Goal: Task Accomplishment & Management: Use online tool/utility

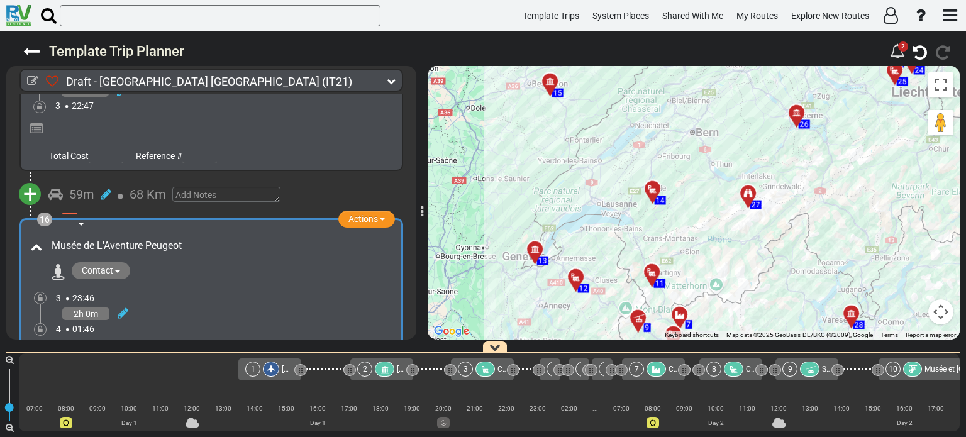
scroll to position [0, 1449]
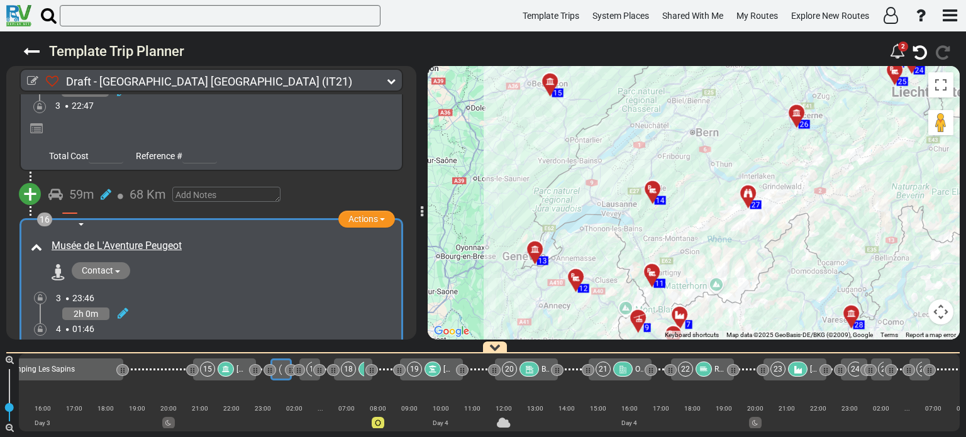
click at [576, 277] on div at bounding box center [580, 281] width 21 height 19
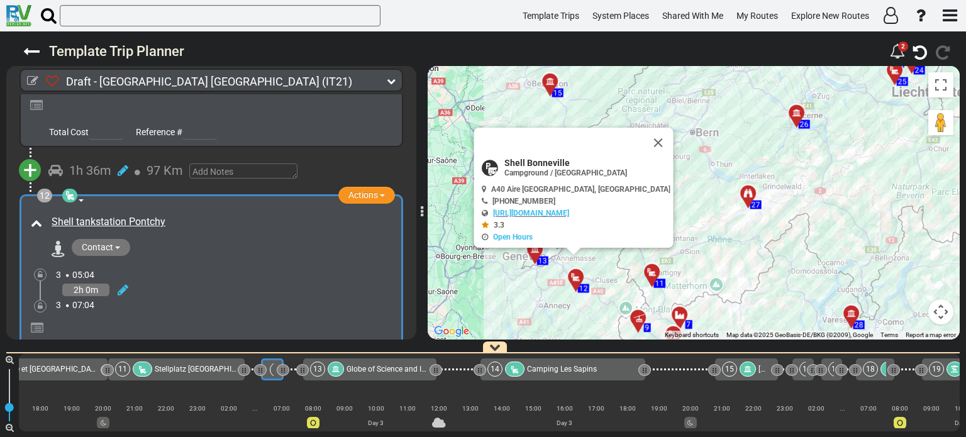
scroll to position [0, 917]
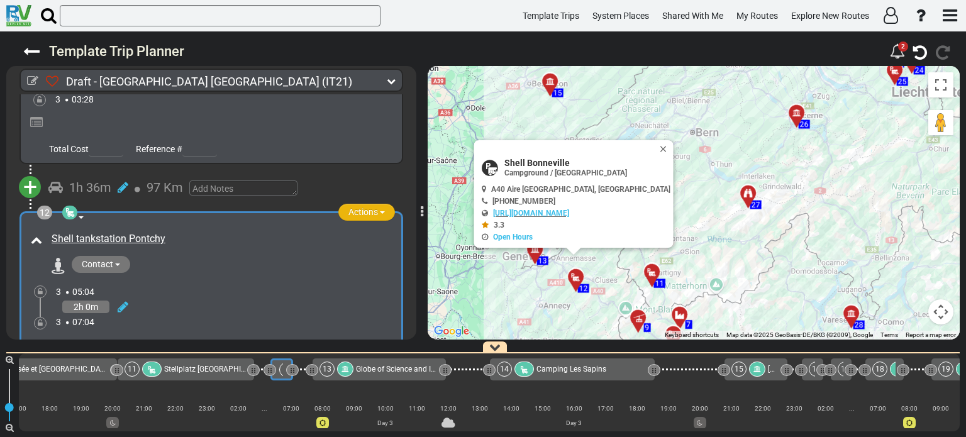
click at [380, 211] on span "button" at bounding box center [382, 212] width 5 height 3
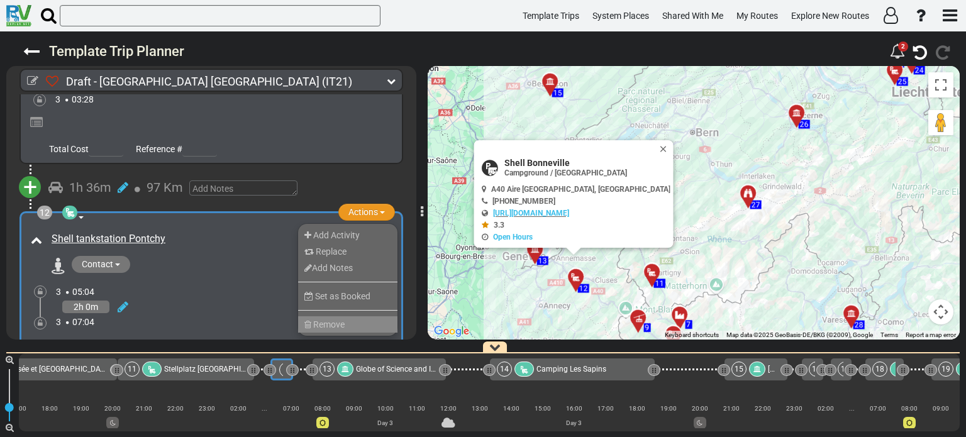
click at [352, 316] on li "Remove" at bounding box center [347, 324] width 99 height 16
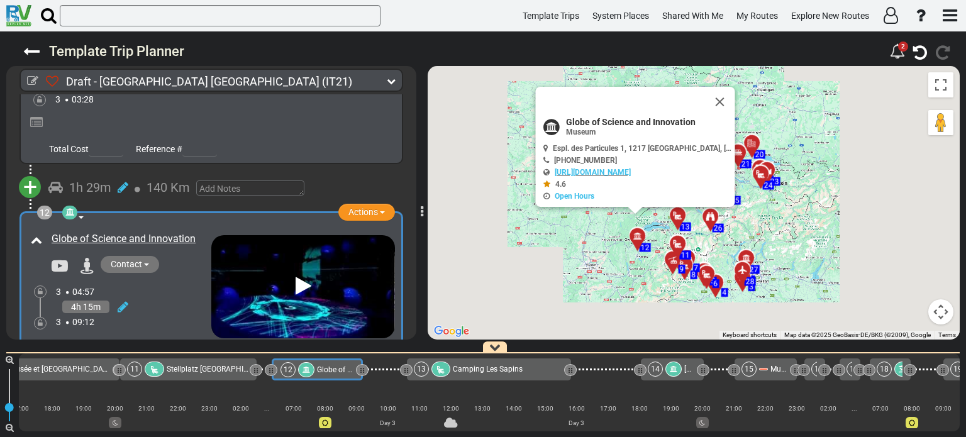
scroll to position [0, 916]
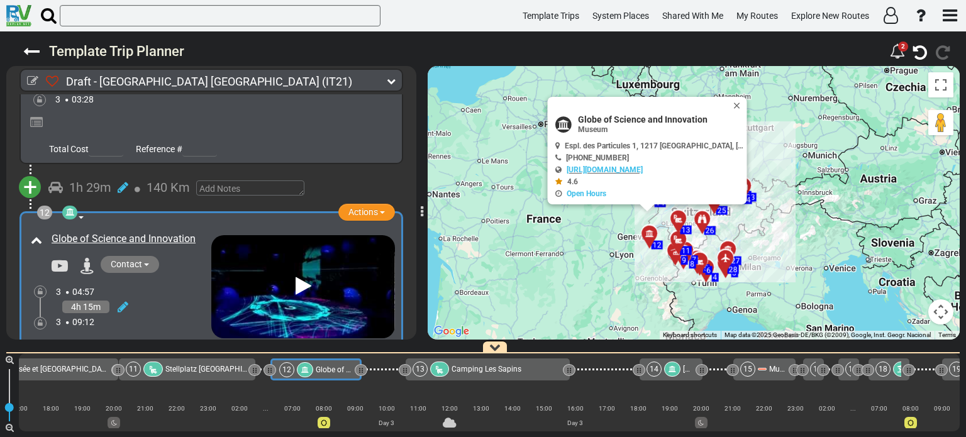
click at [28, 173] on span "+" at bounding box center [30, 187] width 14 height 29
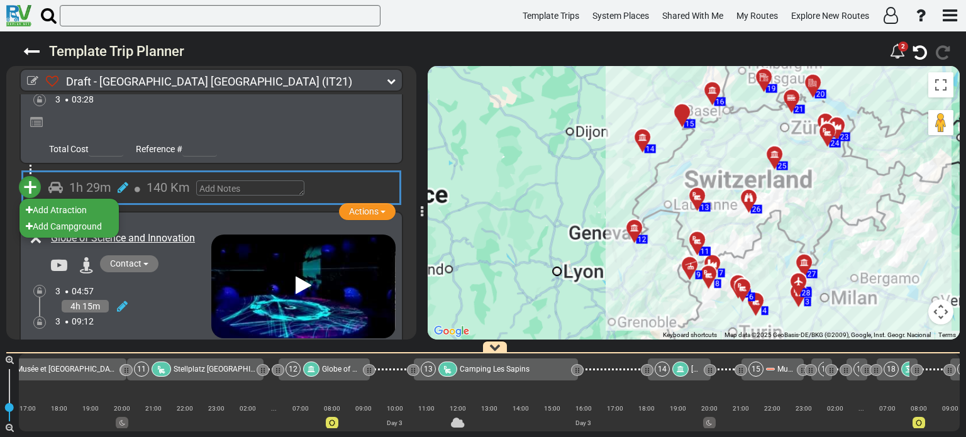
scroll to position [0, 900]
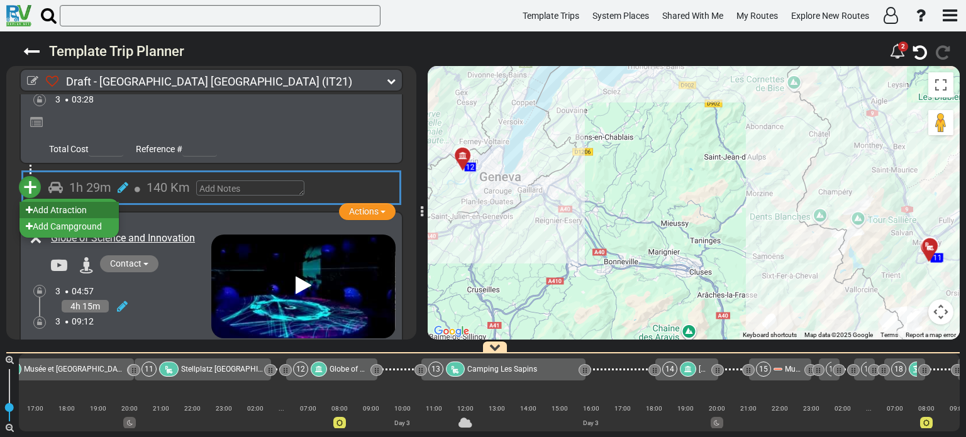
click at [71, 202] on li "Add Atraction" at bounding box center [68, 210] width 99 height 16
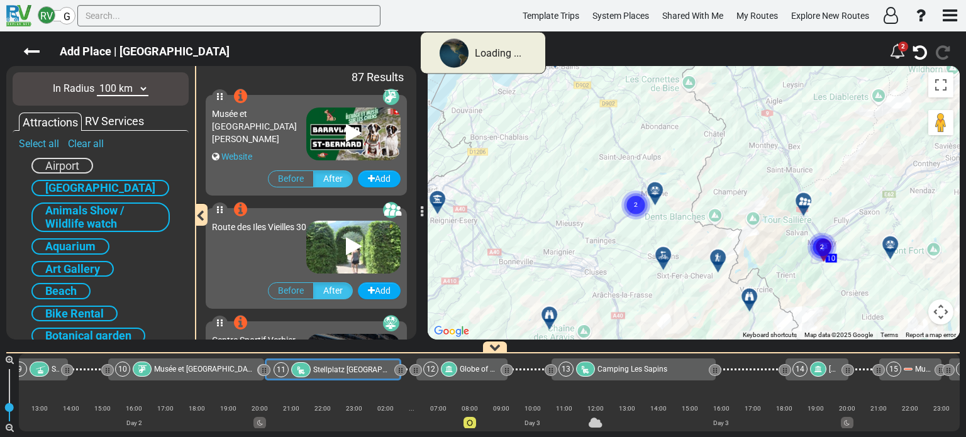
scroll to position [0, 765]
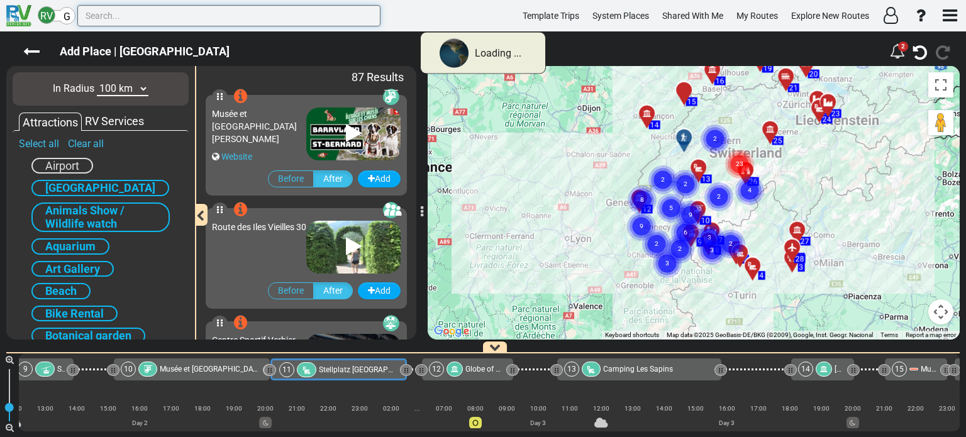
click at [94, 14] on input "text" at bounding box center [228, 15] width 303 height 21
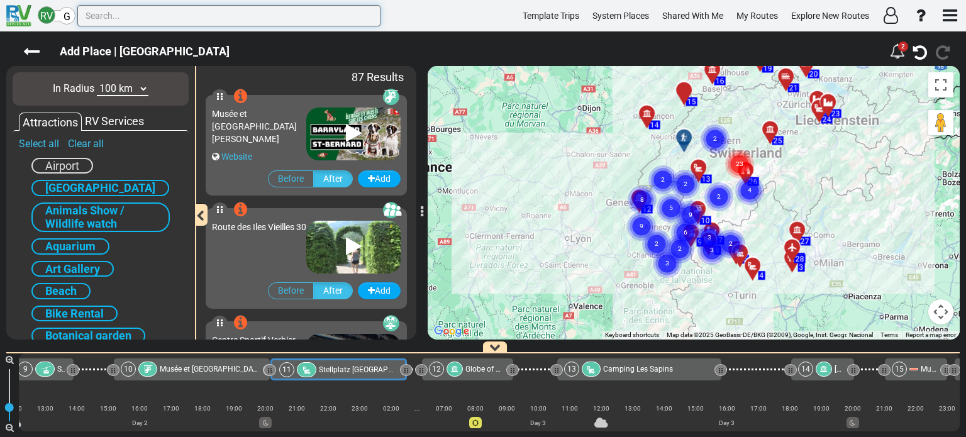
paste input "Filenvol"
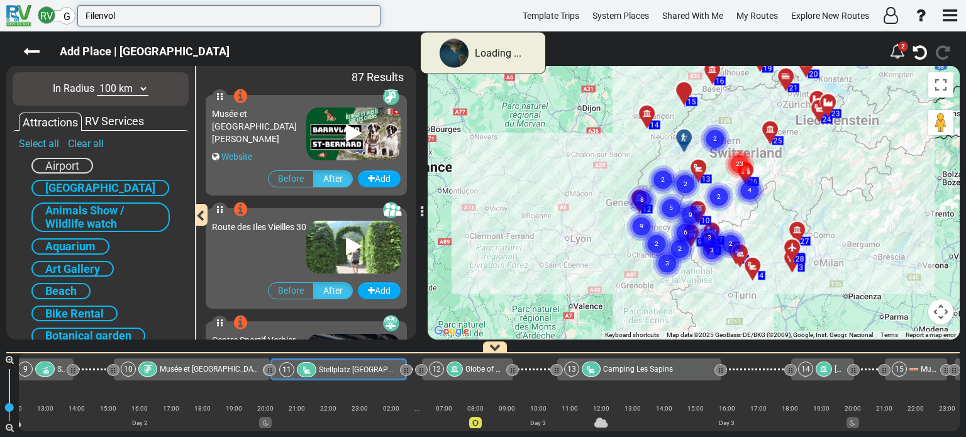
type input "Filenvol"
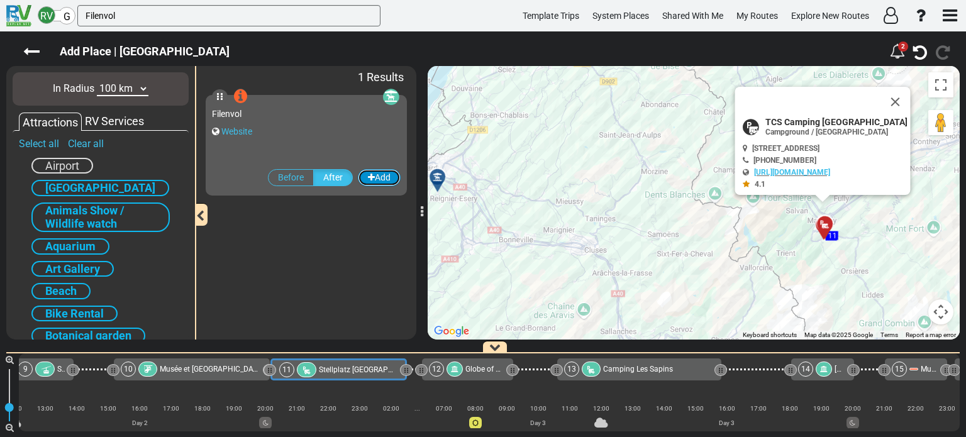
click at [380, 177] on button "Add" at bounding box center [379, 177] width 43 height 17
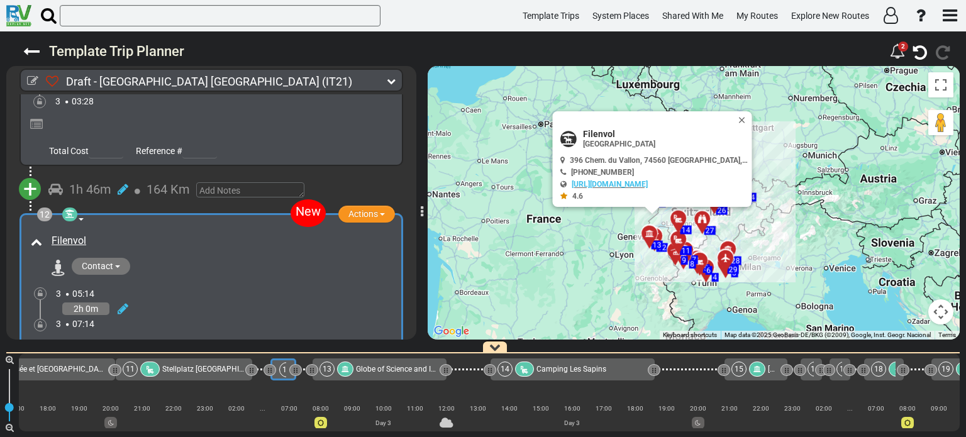
scroll to position [2755, 0]
click at [745, 118] on button "Close" at bounding box center [744, 120] width 15 height 18
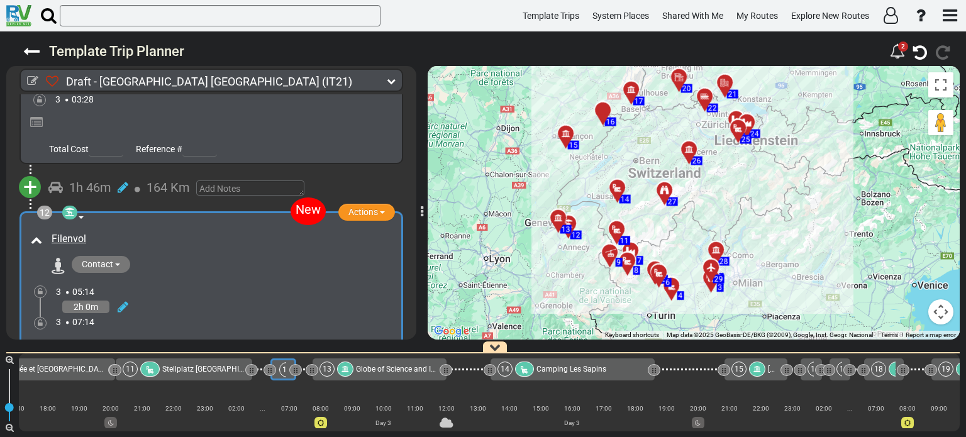
drag, startPoint x: 683, startPoint y: 230, endPoint x: 670, endPoint y: 120, distance: 110.2
click at [670, 120] on div "To activate drag with keyboard, press Alt + Enter. Once in keyboard drag state,…" at bounding box center [694, 203] width 532 height 274
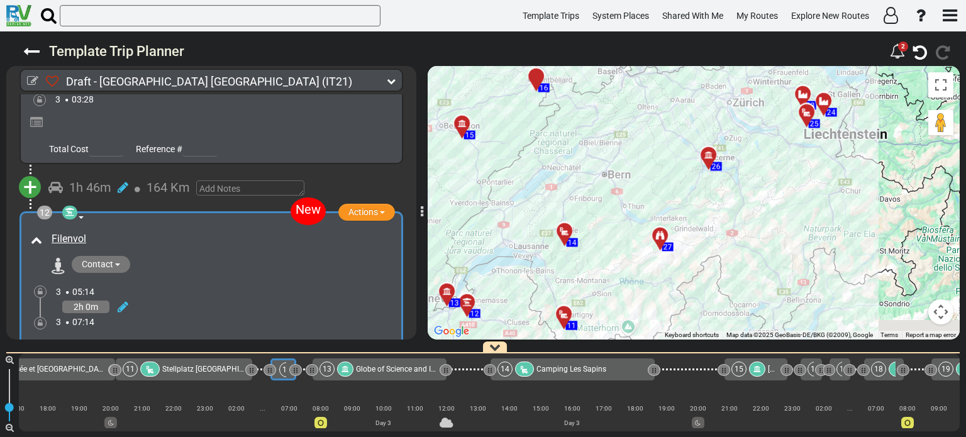
drag, startPoint x: 617, startPoint y: 240, endPoint x: 682, endPoint y: 143, distance: 116.3
click at [682, 143] on div "To activate drag with keyboard, press Alt + Enter. Once in keyboard drag state,…" at bounding box center [694, 203] width 532 height 274
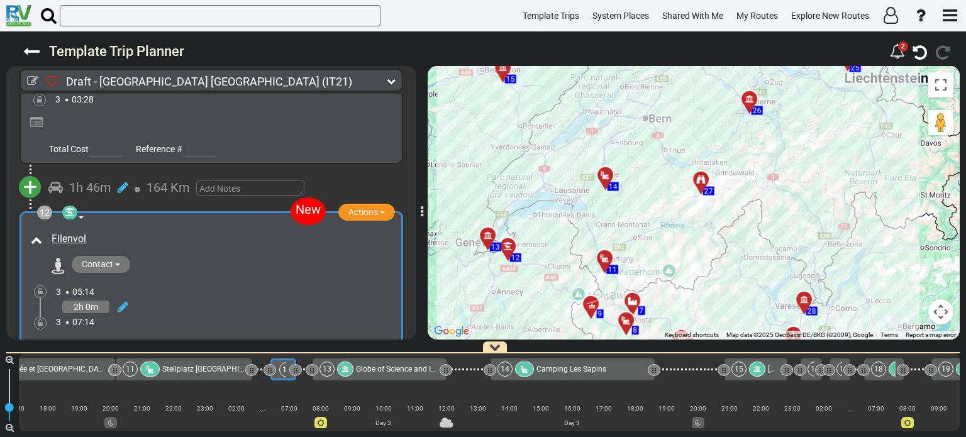
drag, startPoint x: 642, startPoint y: 202, endPoint x: 665, endPoint y: 173, distance: 37.1
click at [665, 173] on div "To activate drag with keyboard, press Alt + Enter. Once in keyboard drag state,…" at bounding box center [694, 203] width 532 height 274
click at [607, 174] on div at bounding box center [610, 179] width 21 height 19
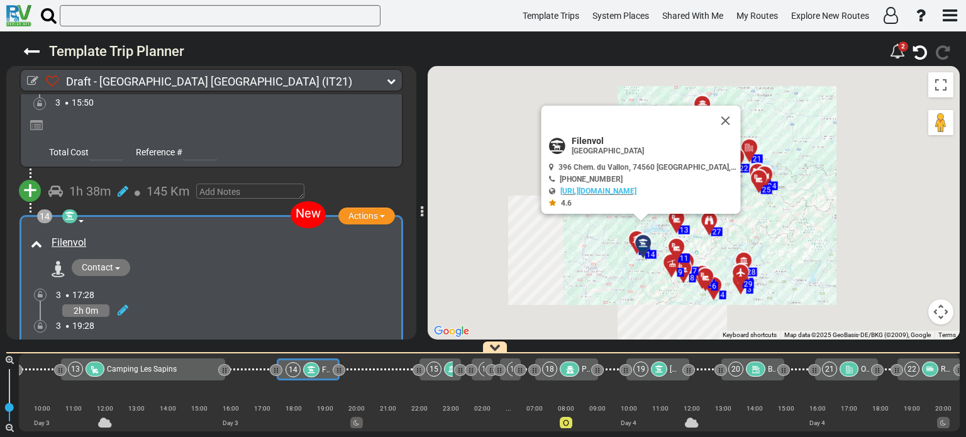
scroll to position [0, 1267]
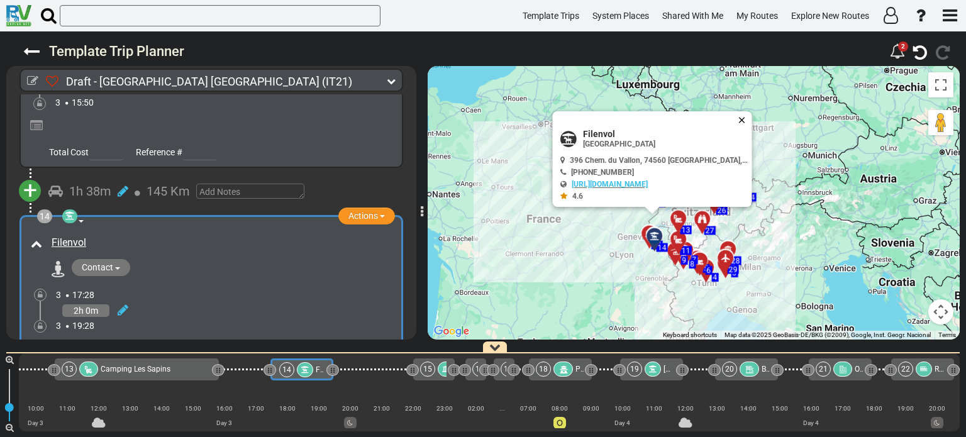
click at [745, 118] on button "Close" at bounding box center [744, 120] width 15 height 18
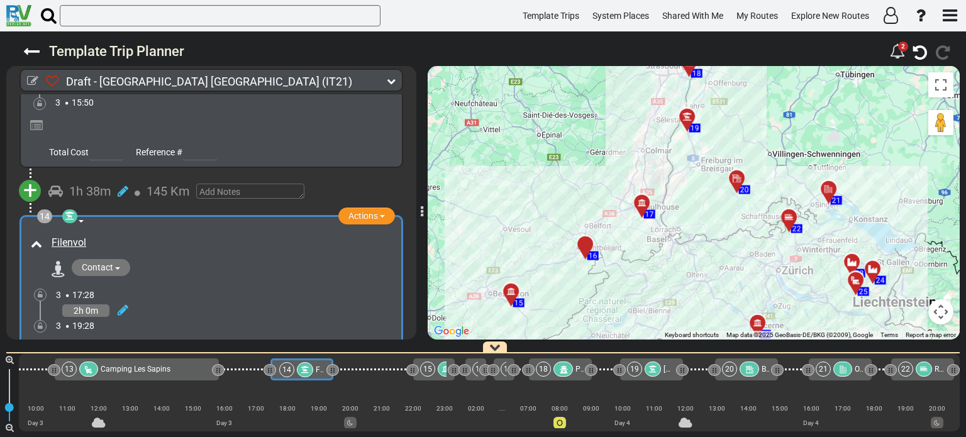
drag, startPoint x: 636, startPoint y: 253, endPoint x: 646, endPoint y: 148, distance: 106.1
click at [646, 148] on div "To activate drag with keyboard, press Alt + Enter. Once in keyboard drag state,…" at bounding box center [694, 203] width 532 height 274
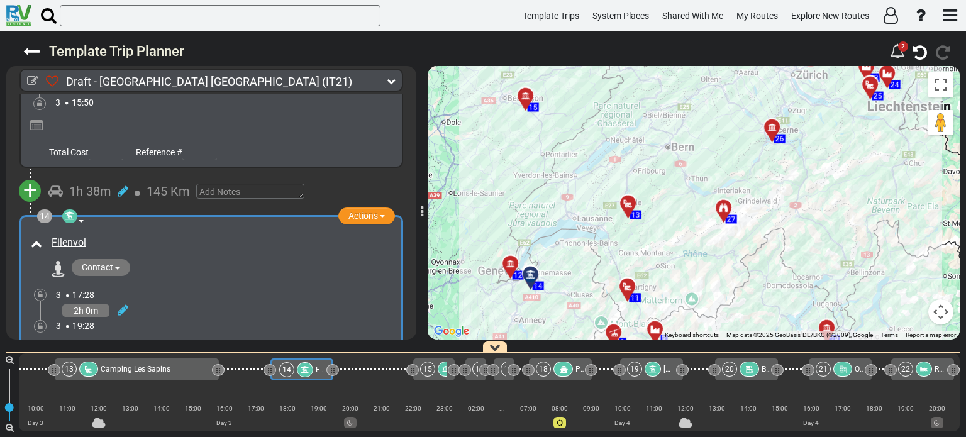
drag, startPoint x: 641, startPoint y: 189, endPoint x: 657, endPoint y: 116, distance: 74.6
click at [657, 116] on div "To activate drag with keyboard, press Alt + Enter. Once in keyboard drag state,…" at bounding box center [694, 203] width 532 height 274
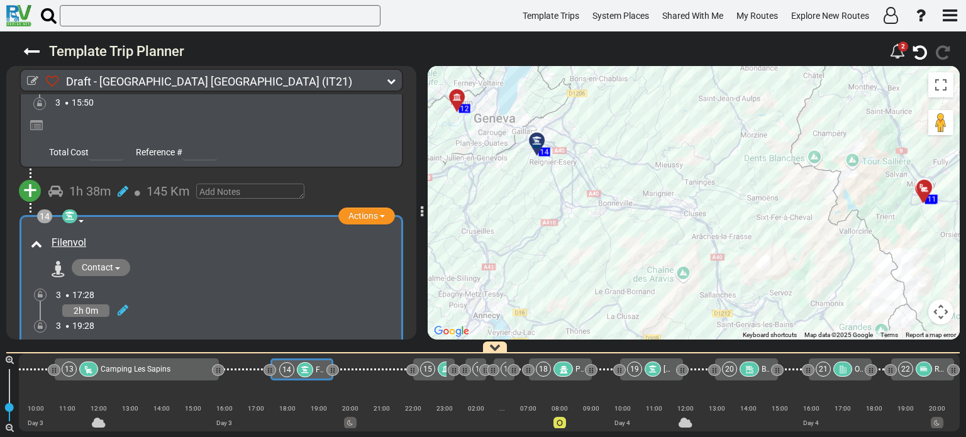
drag, startPoint x: 515, startPoint y: 179, endPoint x: 703, endPoint y: 177, distance: 188.0
click at [703, 177] on div "To activate drag with keyboard, press Alt + Enter. Once in keyboard drag state,…" at bounding box center [694, 203] width 532 height 274
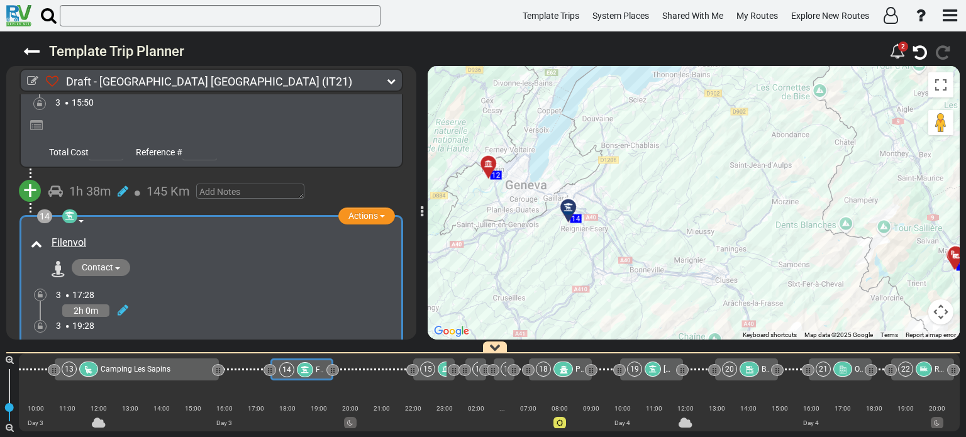
drag, startPoint x: 703, startPoint y: 206, endPoint x: 686, endPoint y: 270, distance: 66.3
click at [686, 270] on div "To activate drag with keyboard, press Alt + Enter. Once in keyboard drag state,…" at bounding box center [694, 203] width 532 height 274
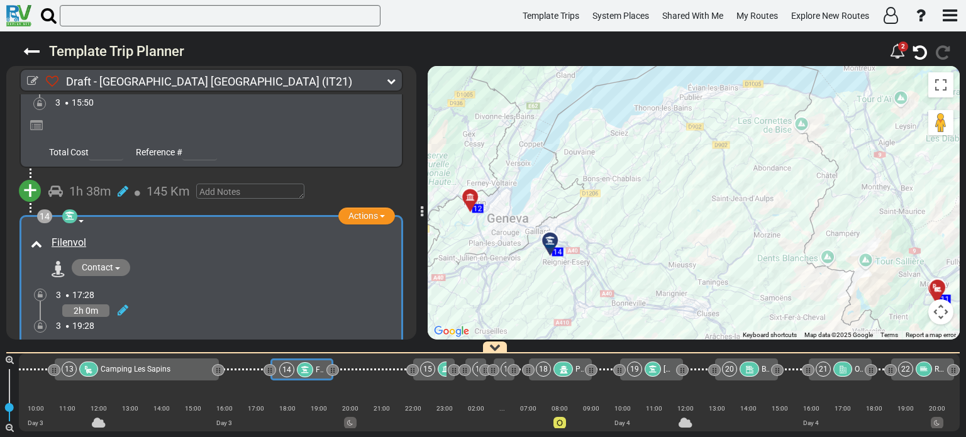
drag, startPoint x: 679, startPoint y: 260, endPoint x: 667, endPoint y: 285, distance: 27.8
click at [667, 285] on div "To activate drag with keyboard, press Alt + Enter. Once in keyboard drag state,…" at bounding box center [694, 203] width 532 height 274
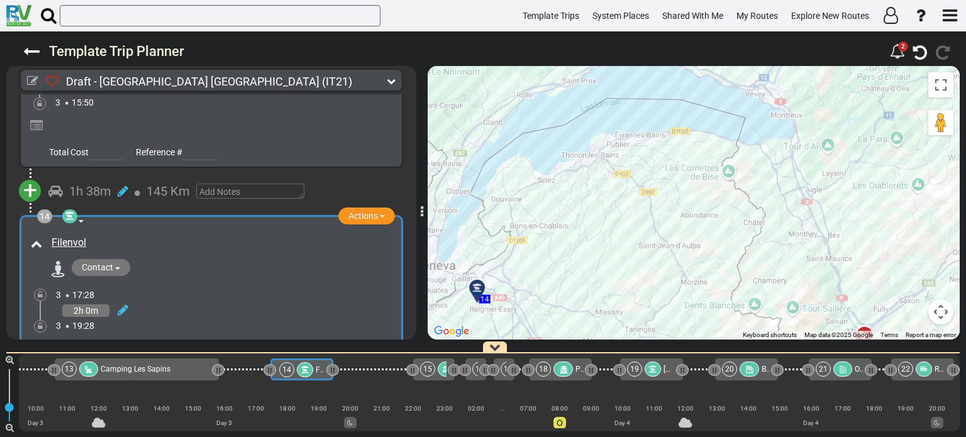
drag, startPoint x: 748, startPoint y: 190, endPoint x: 674, endPoint y: 238, distance: 88.1
click at [674, 238] on div "To activate drag with keyboard, press Alt + Enter. Once in keyboard drag state,…" at bounding box center [694, 203] width 532 height 274
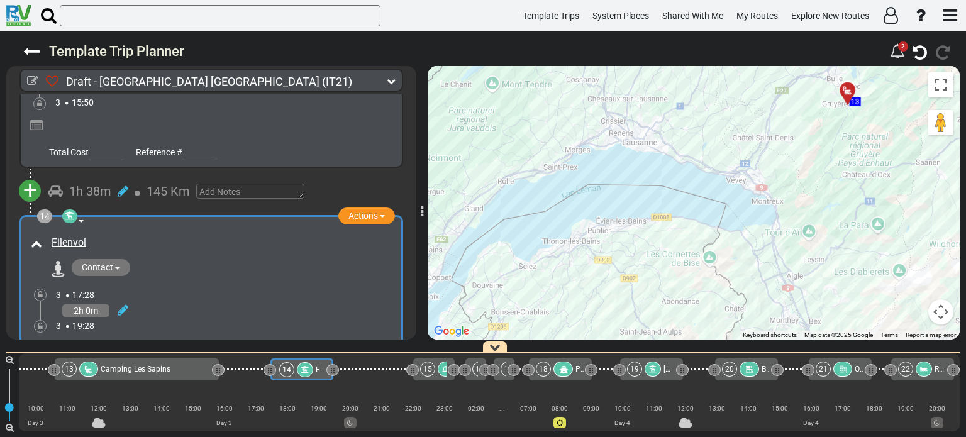
drag, startPoint x: 782, startPoint y: 201, endPoint x: 758, endPoint y: 294, distance: 96.1
click at [758, 294] on div "To activate drag with keyboard, press Alt + Enter. Once in keyboard drag state,…" at bounding box center [694, 203] width 532 height 274
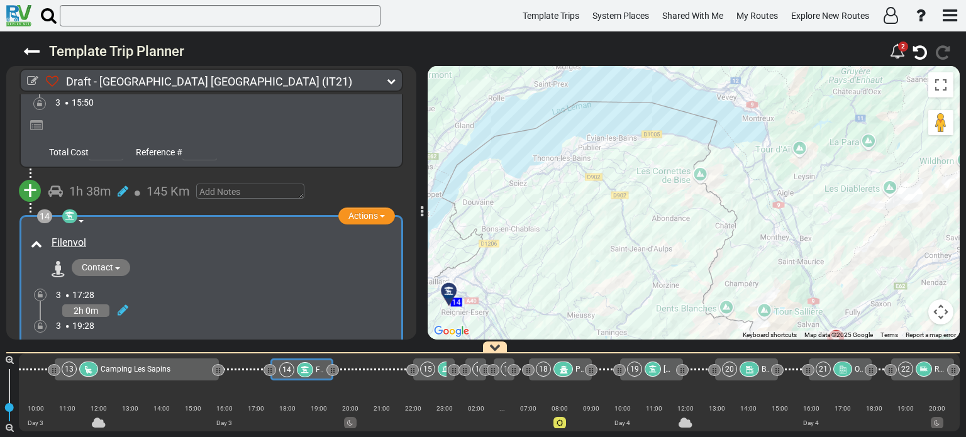
drag, startPoint x: 739, startPoint y: 224, endPoint x: 737, endPoint y: 181, distance: 42.8
click at [737, 181] on div "To activate drag with keyboard, press Alt + Enter. Once in keyboard drag state,…" at bounding box center [694, 203] width 532 height 274
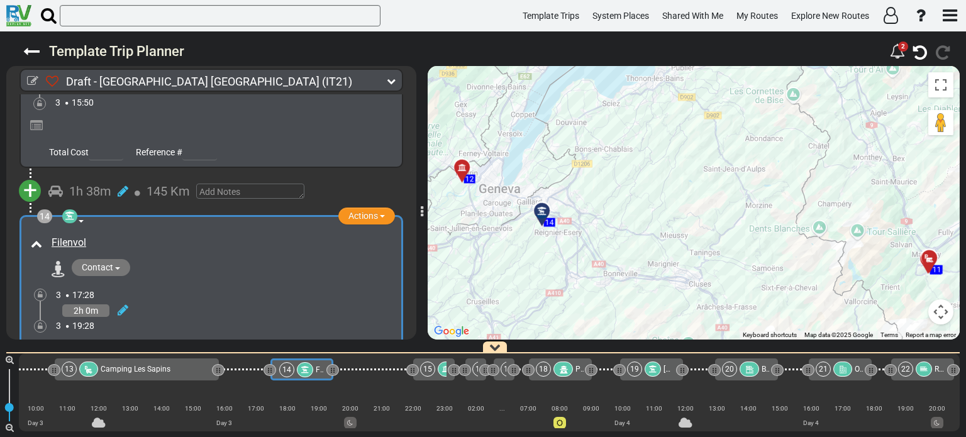
drag, startPoint x: 737, startPoint y: 190, endPoint x: 839, endPoint y: 228, distance: 109.4
click at [839, 228] on div "To activate drag with keyboard, press Alt + Enter. Once in keyboard drag state,…" at bounding box center [694, 203] width 532 height 274
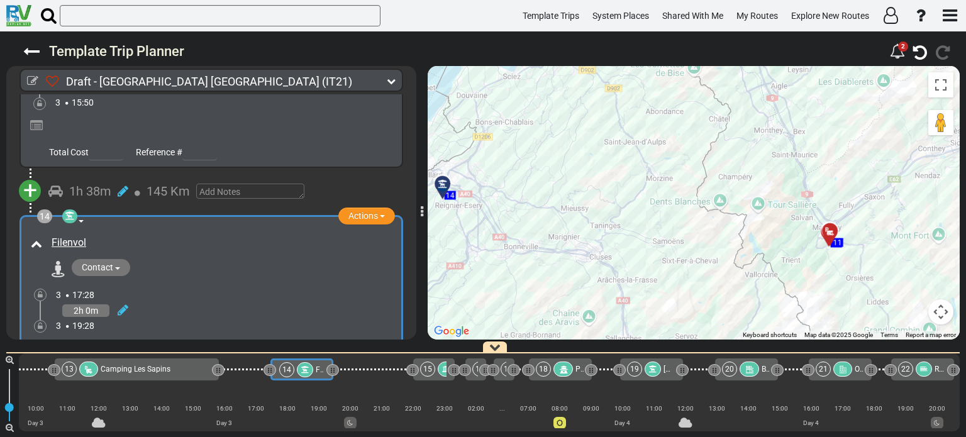
drag, startPoint x: 864, startPoint y: 256, endPoint x: 662, endPoint y: 218, distance: 206.0
click at [662, 218] on div "To activate drag with keyboard, press Alt + Enter. Once in keyboard drag state,…" at bounding box center [694, 203] width 532 height 274
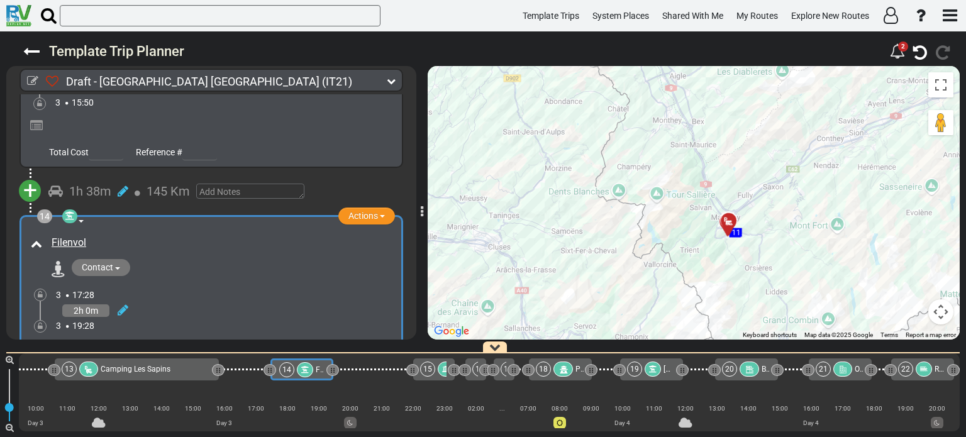
click at [729, 221] on icon at bounding box center [729, 221] width 13 height 10
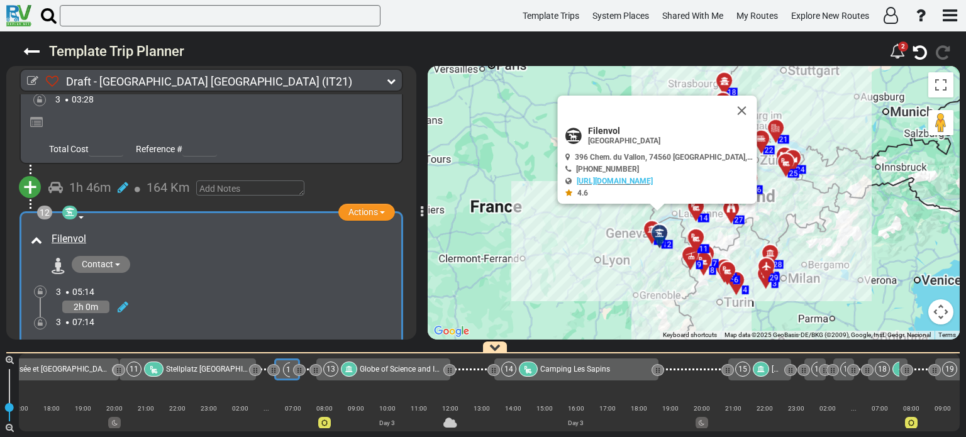
scroll to position [0, 919]
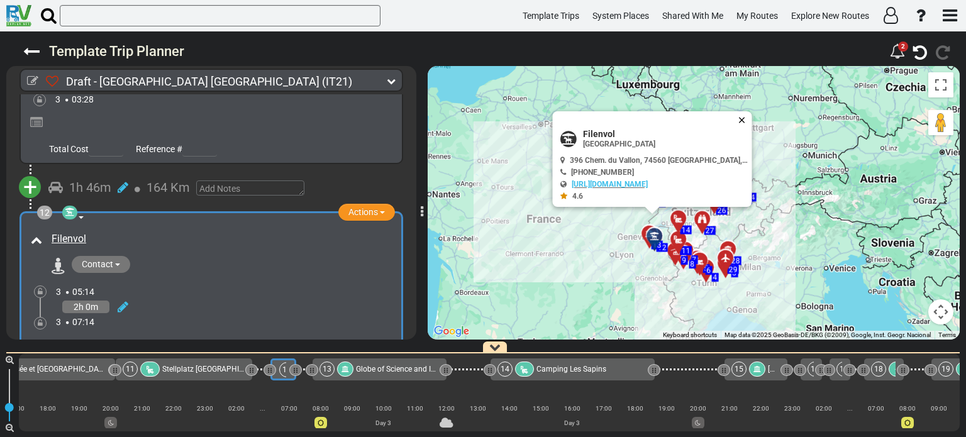
click at [741, 118] on button "Close" at bounding box center [744, 120] width 15 height 18
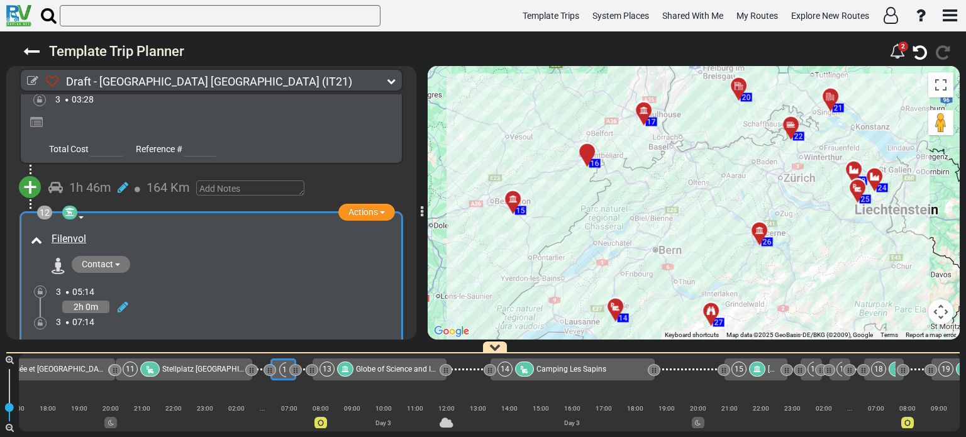
drag, startPoint x: 675, startPoint y: 231, endPoint x: 704, endPoint y: 137, distance: 98.1
click at [704, 137] on div "To activate drag with keyboard, press Alt + Enter. Once in keyboard drag state,…" at bounding box center [694, 203] width 532 height 274
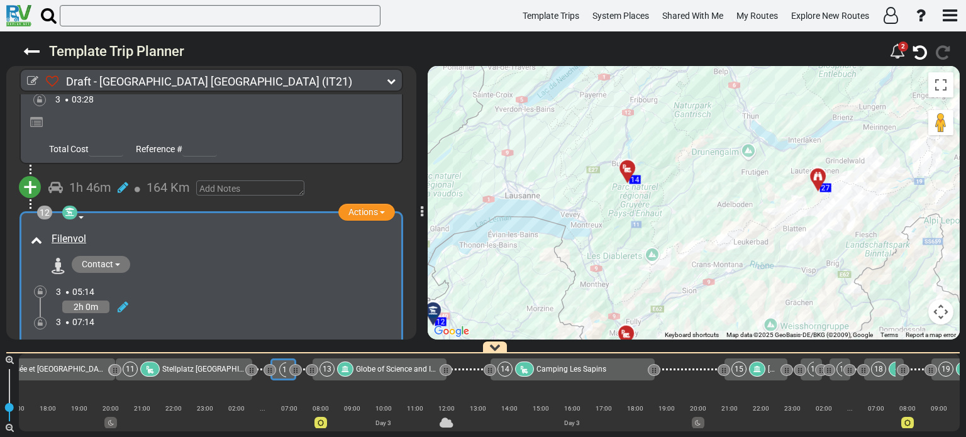
drag, startPoint x: 682, startPoint y: 225, endPoint x: 714, endPoint y: 148, distance: 83.4
click at [714, 148] on div "To activate drag with keyboard, press Alt + Enter. Once in keyboard drag state,…" at bounding box center [694, 203] width 532 height 274
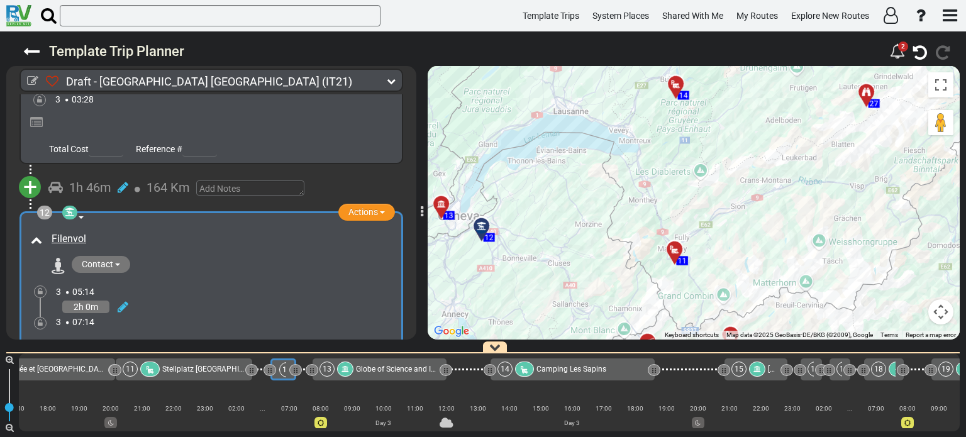
drag, startPoint x: 705, startPoint y: 182, endPoint x: 726, endPoint y: 158, distance: 31.6
click at [726, 158] on div "To activate drag with keyboard, press Alt + Enter. Once in keyboard drag state,…" at bounding box center [694, 203] width 532 height 274
click at [32, 173] on span "+" at bounding box center [30, 187] width 14 height 29
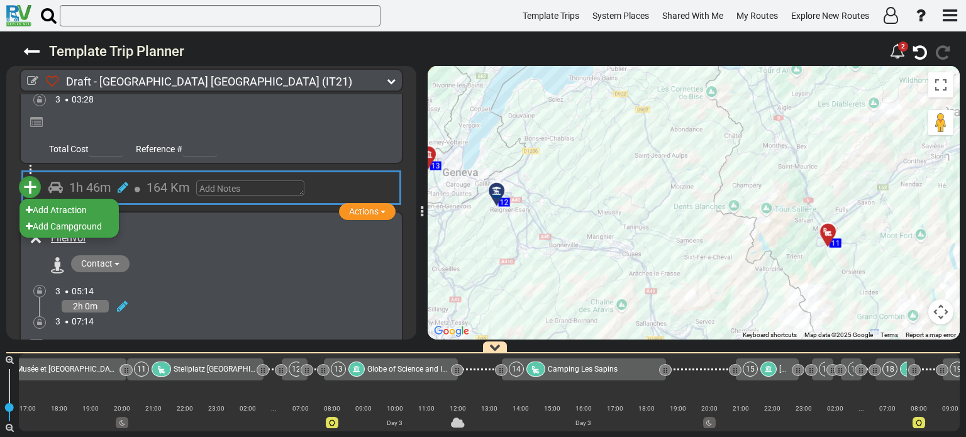
scroll to position [0, 900]
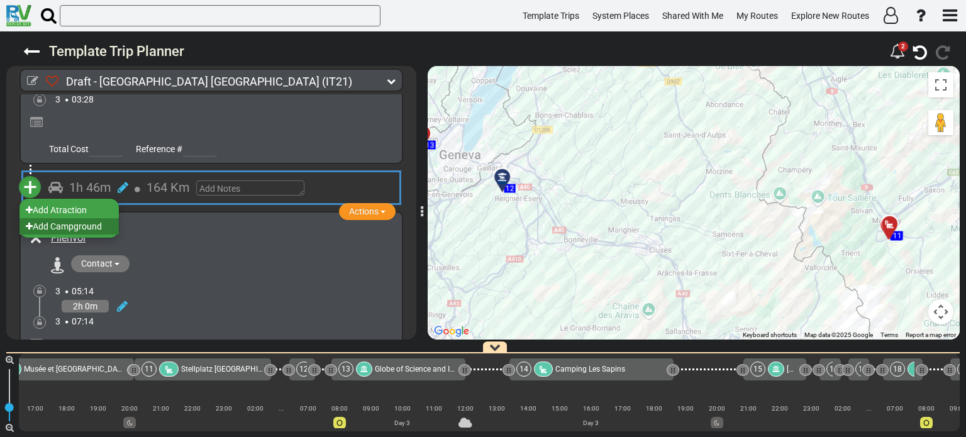
click at [69, 218] on li "Add Campground" at bounding box center [68, 226] width 99 height 16
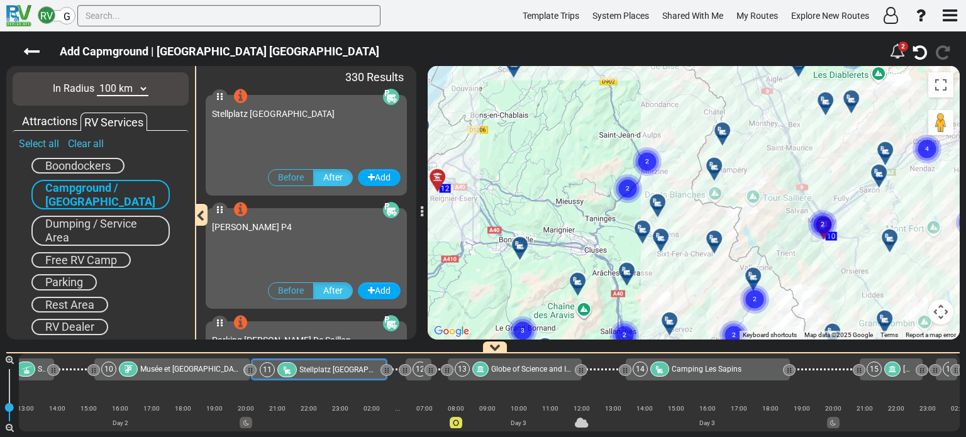
scroll to position [0, 765]
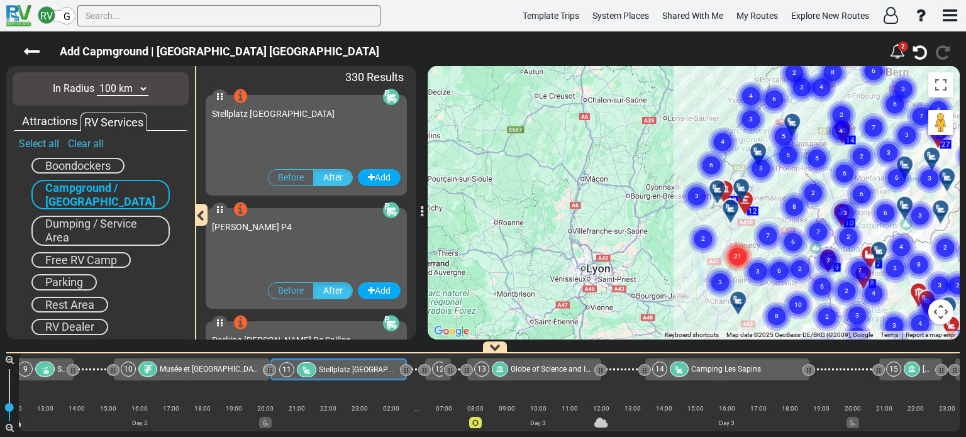
click at [468, 192] on div "To activate drag with keyboard, press Alt + Enter. Once in keyboard drag state,…" at bounding box center [694, 203] width 532 height 274
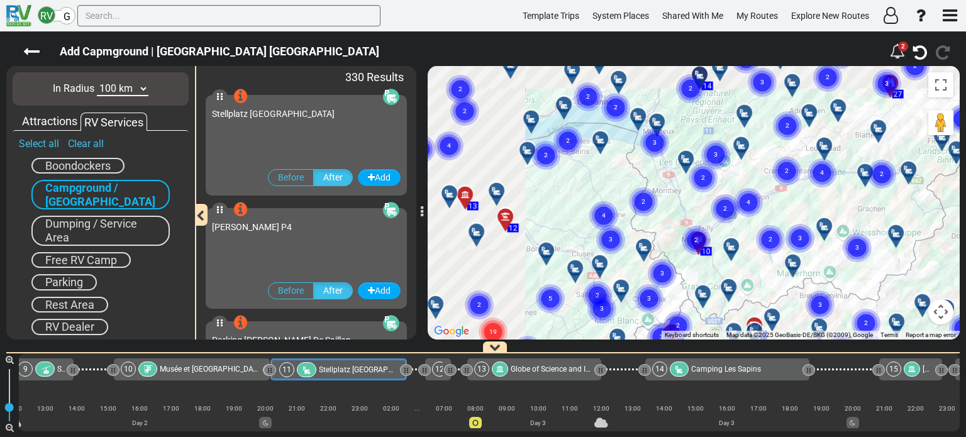
drag, startPoint x: 487, startPoint y: 135, endPoint x: 595, endPoint y: 160, distance: 111.8
click at [595, 160] on div "To activate drag with keyboard, press Alt + Enter. Once in keyboard drag state,…" at bounding box center [694, 203] width 532 height 274
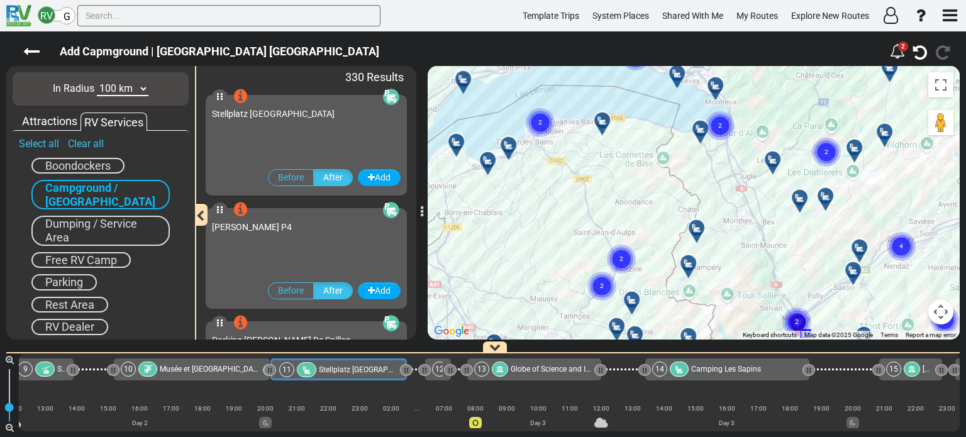
click at [509, 146] on div at bounding box center [512, 149] width 21 height 19
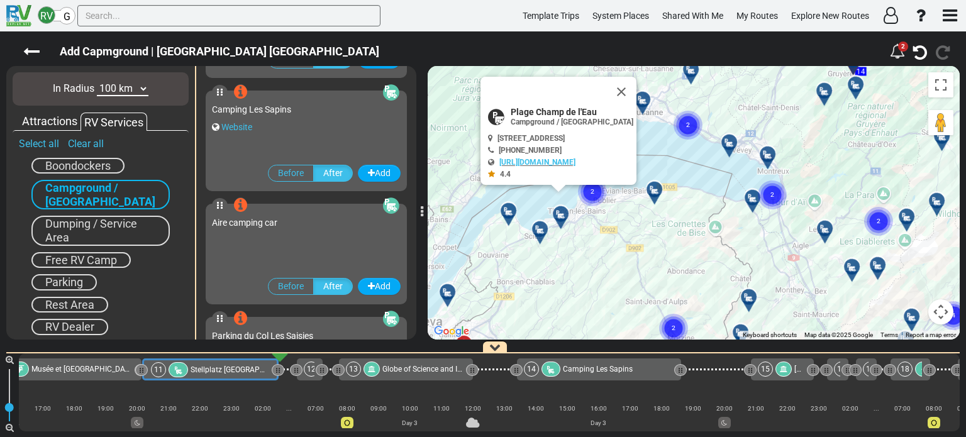
scroll to position [13014, 0]
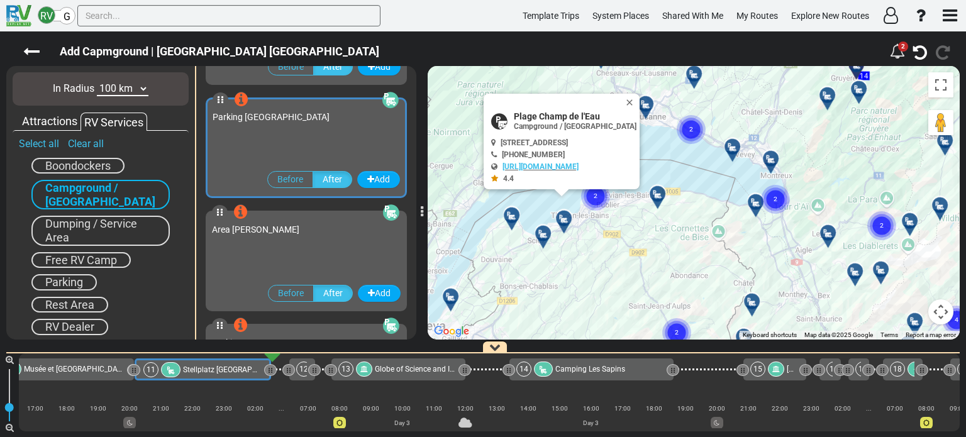
click at [545, 236] on div at bounding box center [547, 238] width 21 height 19
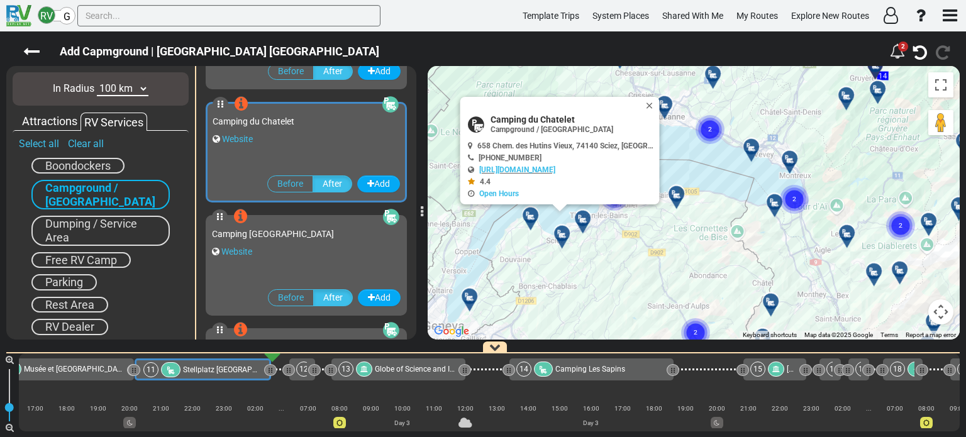
scroll to position [14146, 0]
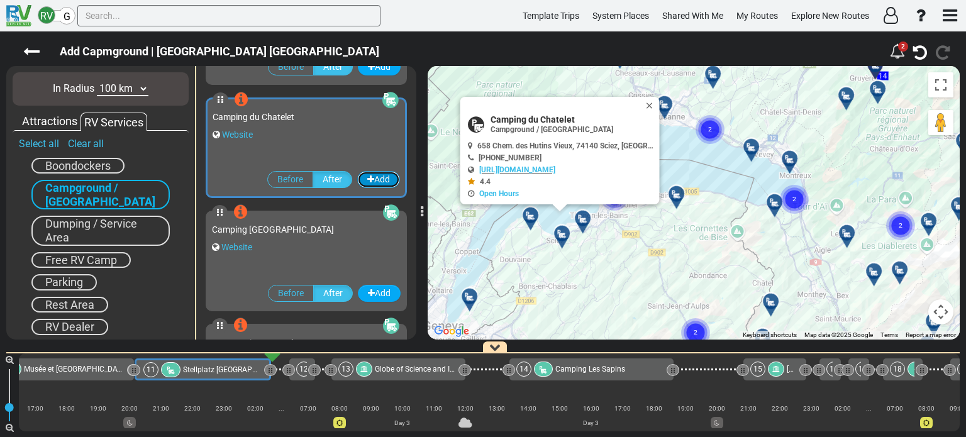
click at [379, 178] on button "Add" at bounding box center [378, 179] width 43 height 17
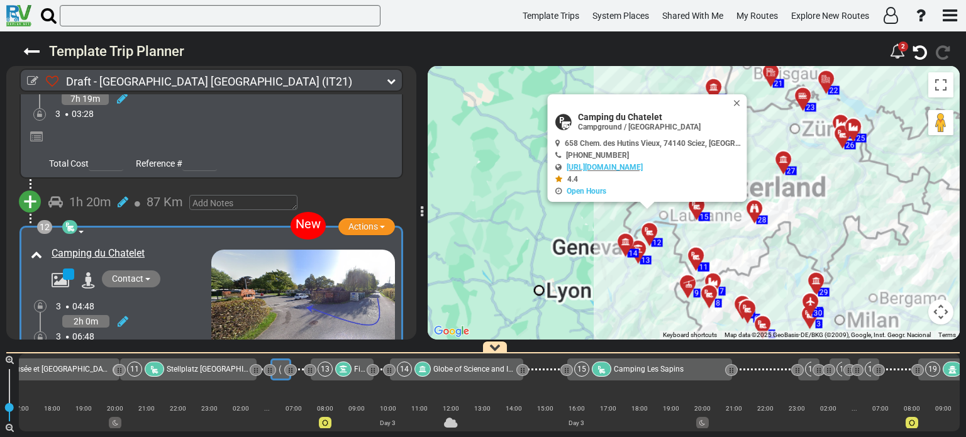
scroll to position [2755, 0]
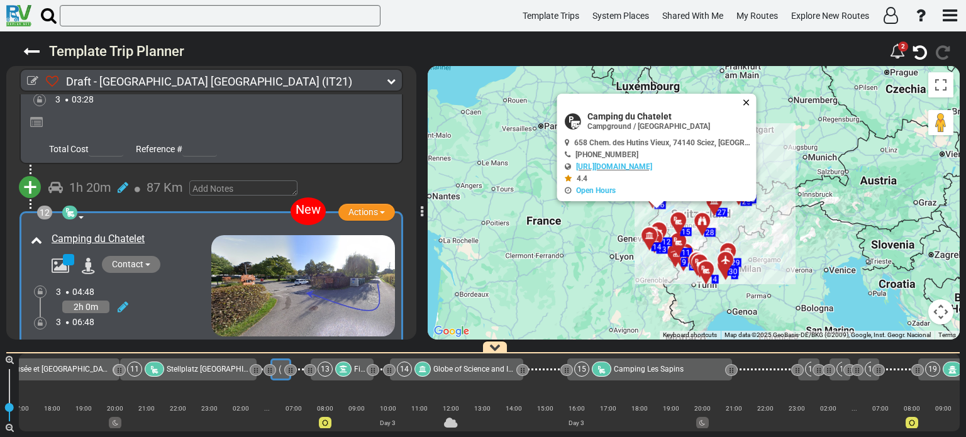
click at [741, 99] on button "Close" at bounding box center [748, 103] width 15 height 18
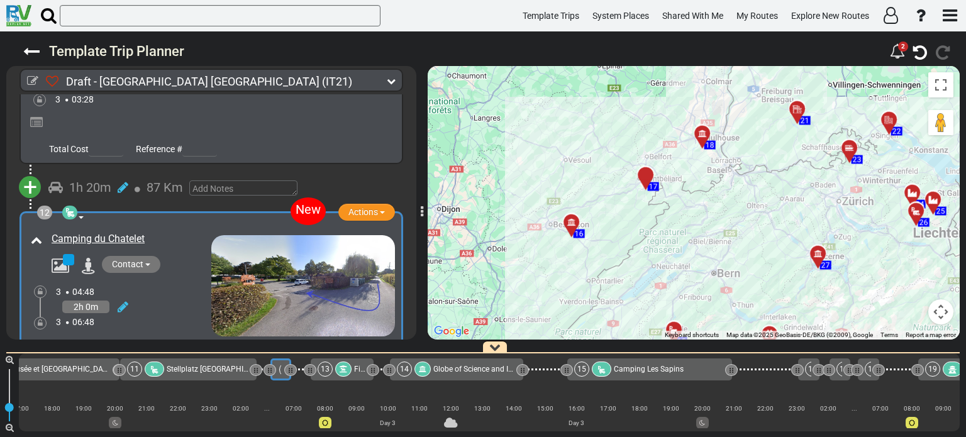
drag, startPoint x: 653, startPoint y: 232, endPoint x: 624, endPoint y: 140, distance: 96.9
click at [628, 145] on div "To activate drag with keyboard, press Alt + Enter. Once in keyboard drag state,…" at bounding box center [694, 203] width 532 height 274
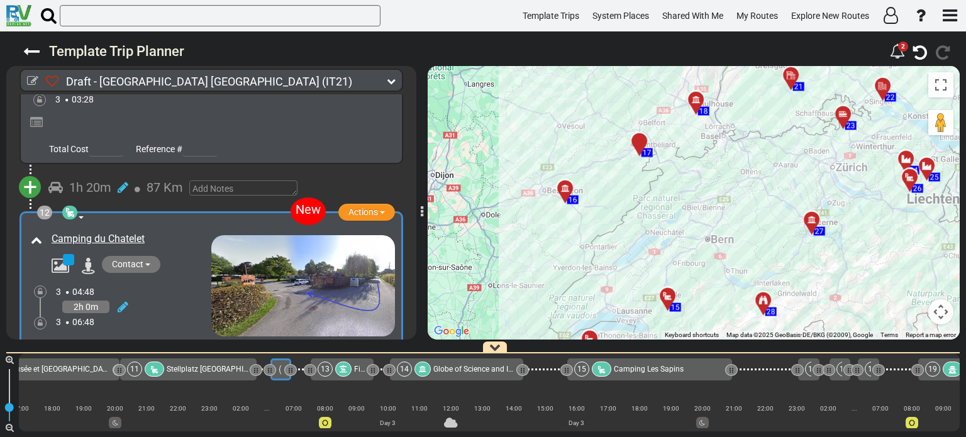
drag, startPoint x: 633, startPoint y: 253, endPoint x: 607, endPoint y: 189, distance: 69.5
click at [607, 189] on div "To activate drag with keyboard, press Alt + Enter. Once in keyboard drag state,…" at bounding box center [694, 203] width 532 height 274
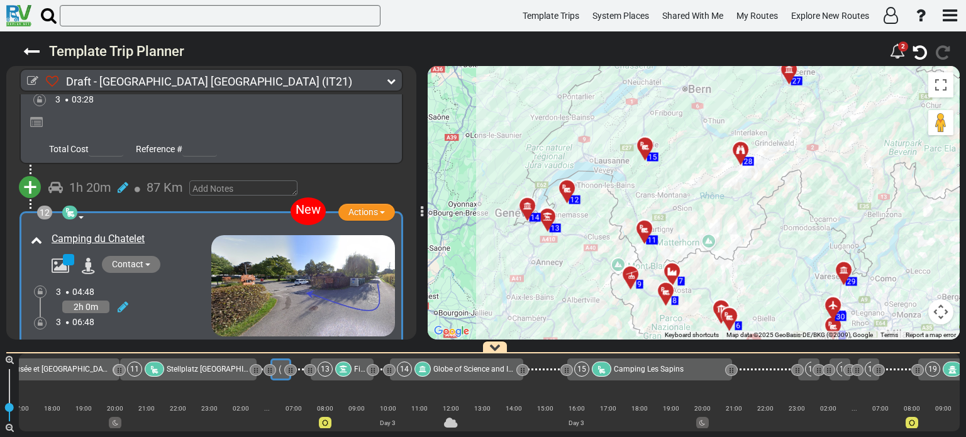
drag, startPoint x: 623, startPoint y: 241, endPoint x: 630, endPoint y: 185, distance: 57.1
click at [630, 185] on div "To activate drag with keyboard, press Alt + Enter. Once in keyboard drag state,…" at bounding box center [694, 203] width 532 height 274
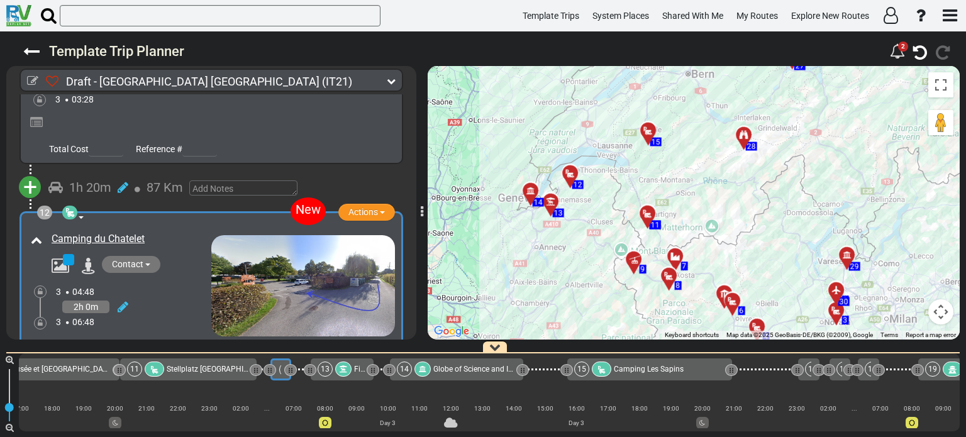
drag, startPoint x: 675, startPoint y: 202, endPoint x: 678, endPoint y: 187, distance: 16.0
click at [678, 187] on div "To activate drag with keyboard, press Alt + Enter. Once in keyboard drag state,…" at bounding box center [694, 203] width 532 height 274
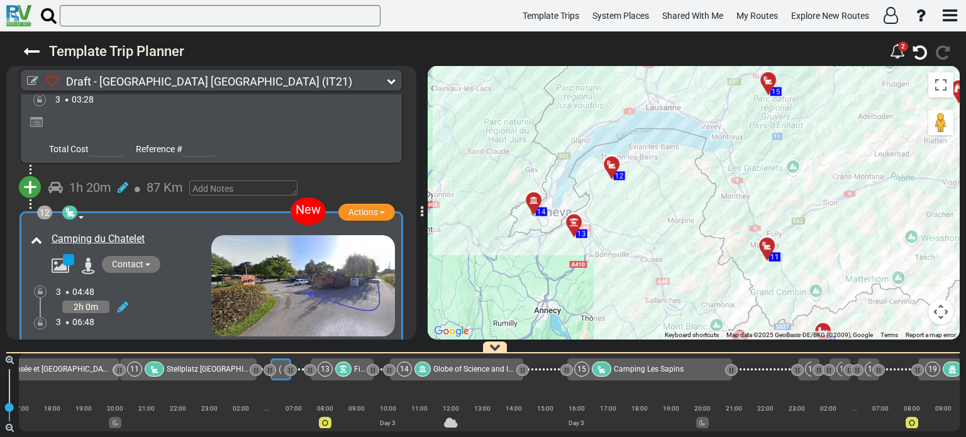
drag, startPoint x: 555, startPoint y: 186, endPoint x: 708, endPoint y: 190, distance: 153.5
click at [708, 190] on div "To activate drag with keyboard, press Alt + Enter. Once in keyboard drag state,…" at bounding box center [694, 203] width 532 height 274
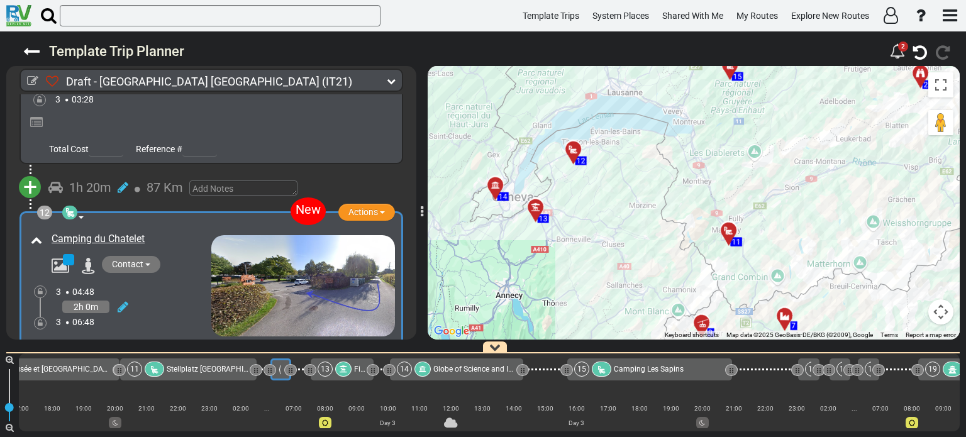
drag, startPoint x: 703, startPoint y: 196, endPoint x: 666, endPoint y: 180, distance: 40.1
click at [666, 180] on div "To activate drag with keyboard, press Alt + Enter. Once in keyboard drag state,…" at bounding box center [694, 203] width 532 height 274
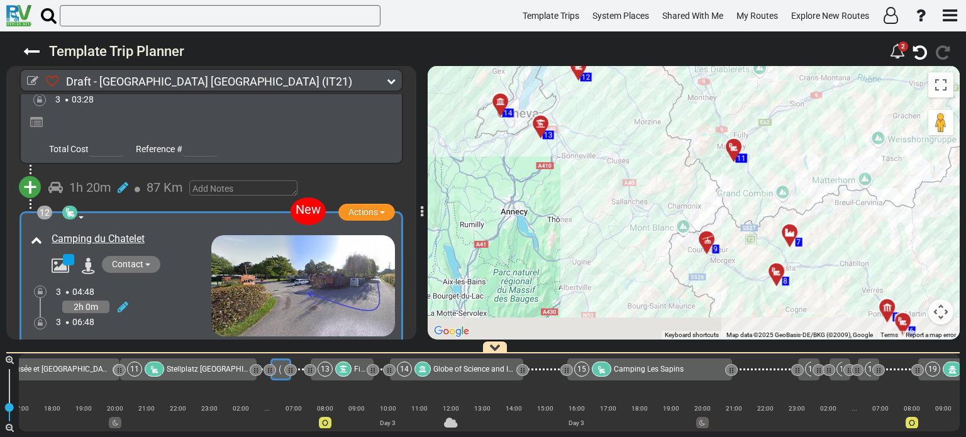
drag, startPoint x: 780, startPoint y: 266, endPoint x: 784, endPoint y: 182, distance: 84.4
click at [784, 182] on div "To activate drag with keyboard, press Alt + Enter. Once in keyboard drag state,…" at bounding box center [694, 203] width 532 height 274
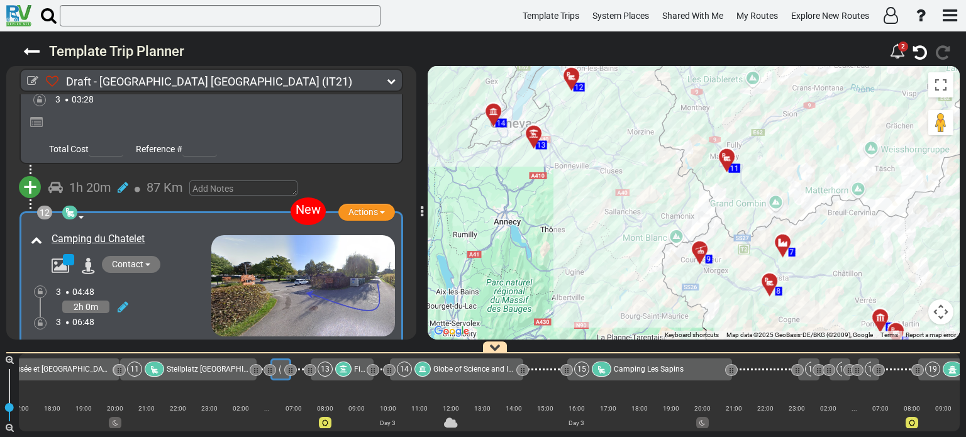
drag, startPoint x: 654, startPoint y: 99, endPoint x: 648, endPoint y: 116, distance: 17.3
click at [648, 116] on div "To activate drag with keyboard, press Alt + Enter. Once in keyboard drag state,…" at bounding box center [694, 203] width 532 height 274
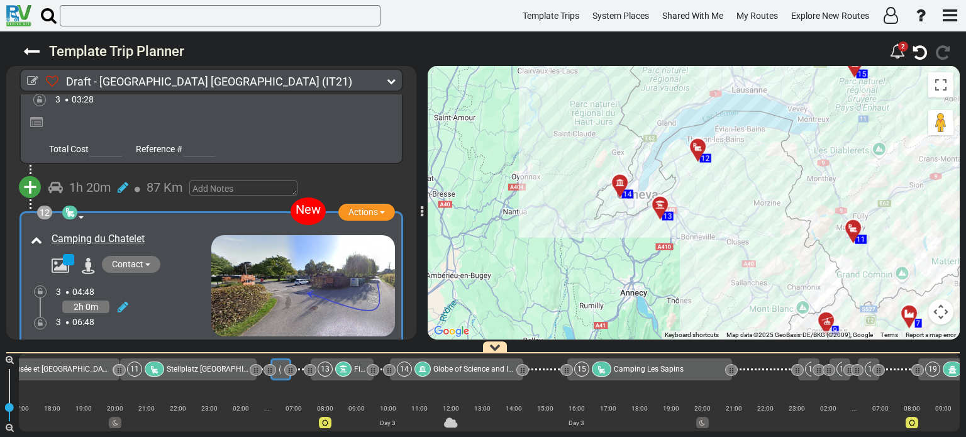
drag, startPoint x: 654, startPoint y: 123, endPoint x: 782, endPoint y: 196, distance: 147.6
click at [782, 196] on div "To activate drag with keyboard, press Alt + Enter. Once in keyboard drag state,…" at bounding box center [694, 203] width 532 height 274
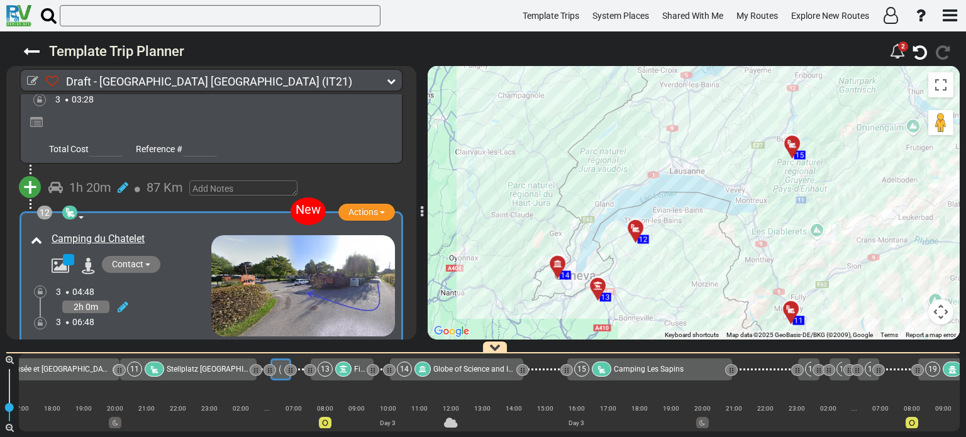
drag, startPoint x: 643, startPoint y: 153, endPoint x: 580, endPoint y: 235, distance: 103.3
click at [580, 235] on div "To activate drag with keyboard, press Alt + Enter. Once in keyboard drag state,…" at bounding box center [694, 203] width 532 height 274
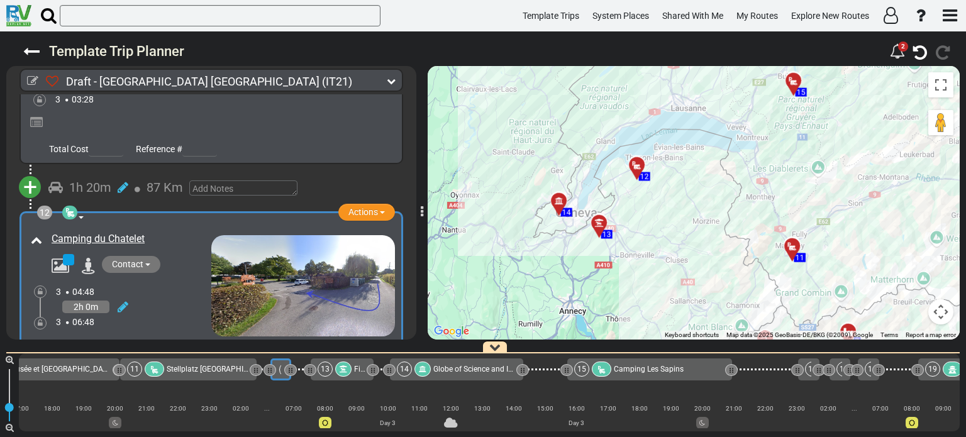
drag, startPoint x: 756, startPoint y: 265, endPoint x: 760, endPoint y: 179, distance: 86.2
click at [760, 179] on div "To activate drag with keyboard, press Alt + Enter. Once in keyboard drag state,…" at bounding box center [694, 203] width 532 height 274
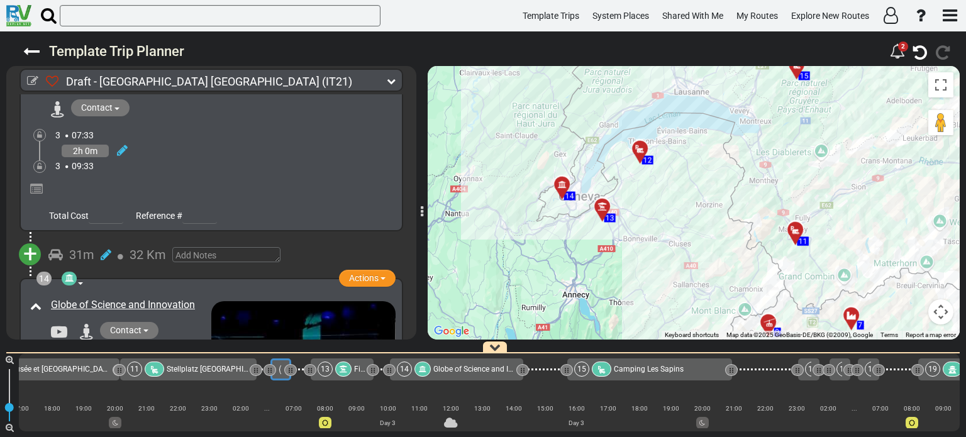
scroll to position [3159, 0]
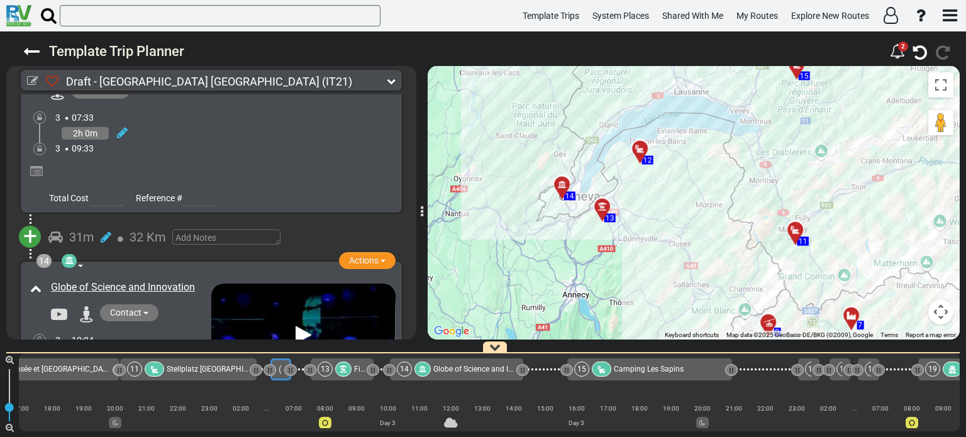
click at [601, 207] on div at bounding box center [606, 211] width 21 height 19
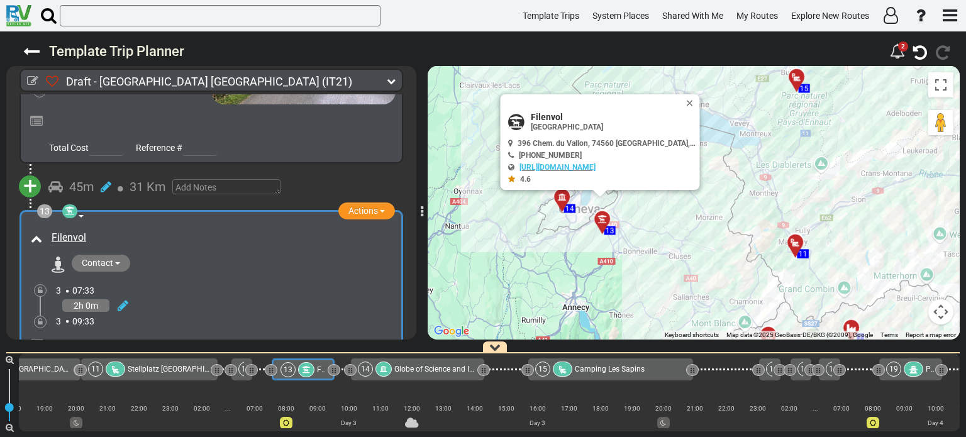
scroll to position [0, 955]
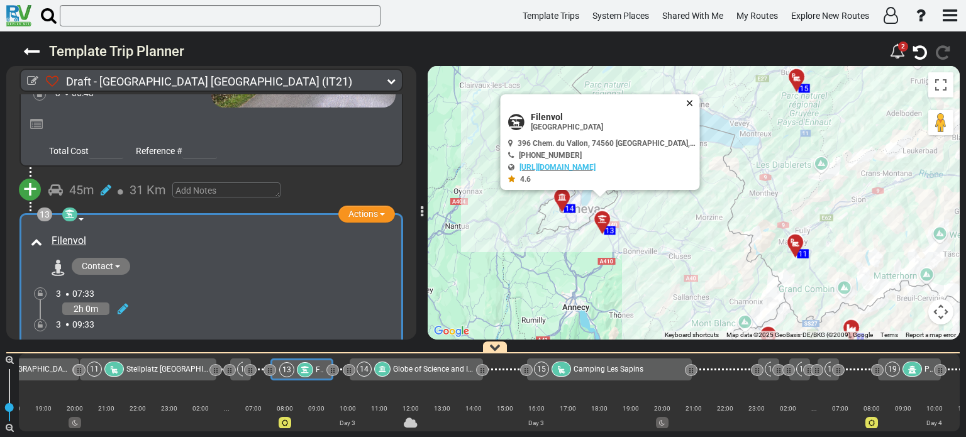
click at [689, 101] on button "Close" at bounding box center [692, 103] width 15 height 18
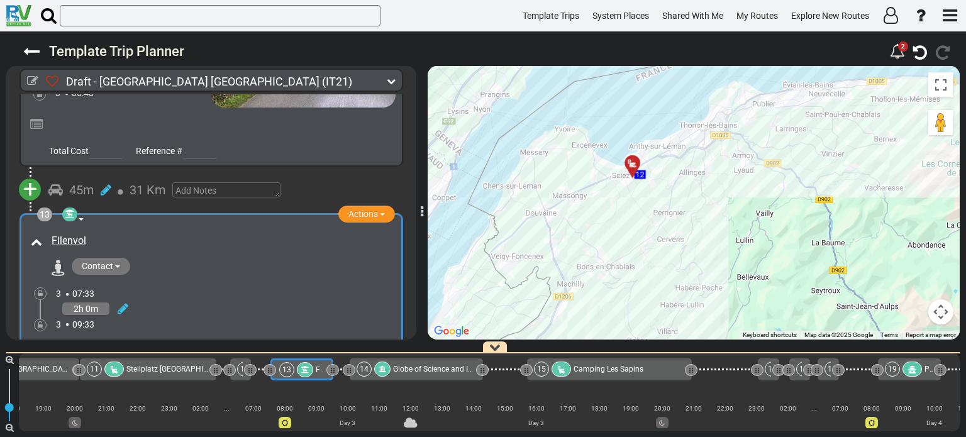
drag, startPoint x: 630, startPoint y: 284, endPoint x: 697, endPoint y: 174, distance: 129.0
click at [697, 174] on div "To navigate, press the arrow keys. To activate drag with keyboard, press Alt + …" at bounding box center [694, 203] width 532 height 274
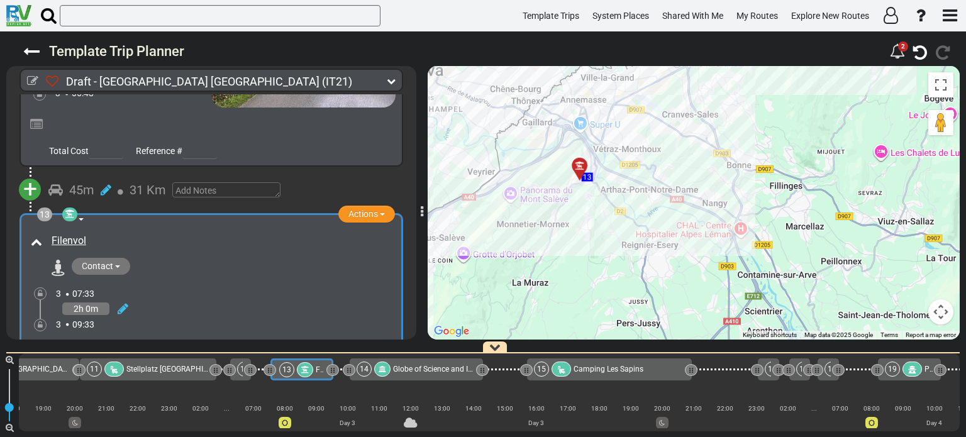
click at [494, 256] on div "To navigate, press the arrow keys. To activate drag with keyboard, press Alt + …" at bounding box center [694, 203] width 532 height 274
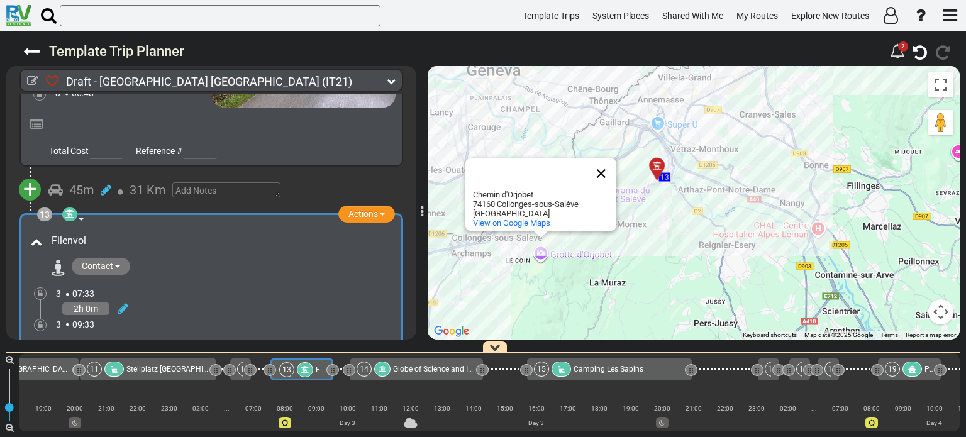
click at [599, 174] on button "Close" at bounding box center [601, 173] width 30 height 30
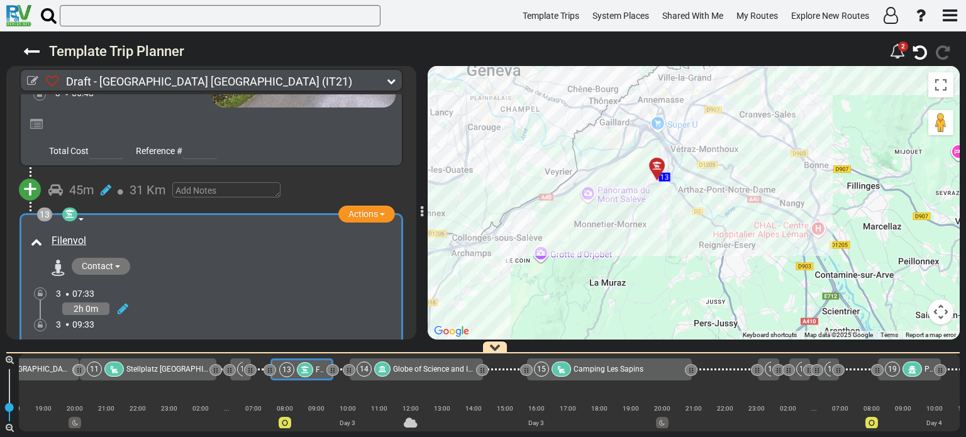
click at [659, 168] on div at bounding box center [661, 170] width 21 height 19
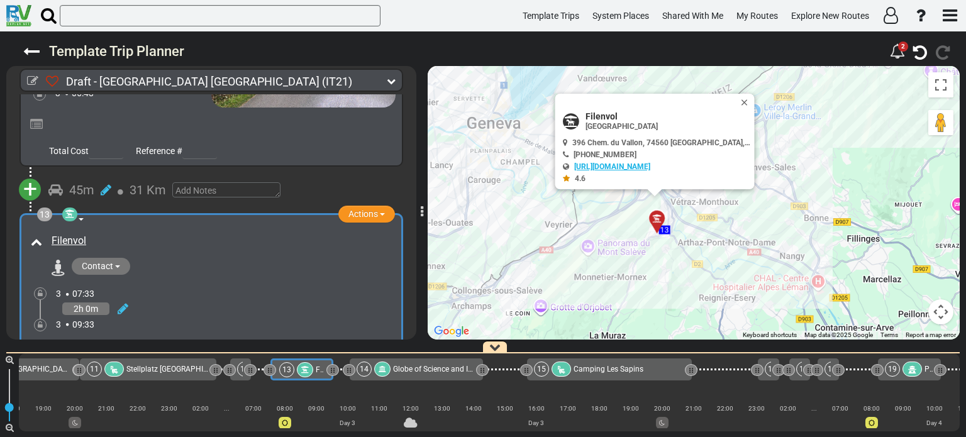
click at [609, 166] on link "[URL][DOMAIN_NAME]" at bounding box center [612, 166] width 76 height 9
drag, startPoint x: 582, startPoint y: 115, endPoint x: 621, endPoint y: 116, distance: 39.0
click at [621, 116] on div "Filenvol Amusement Park" at bounding box center [657, 120] width 189 height 19
copy span "Filenvol"
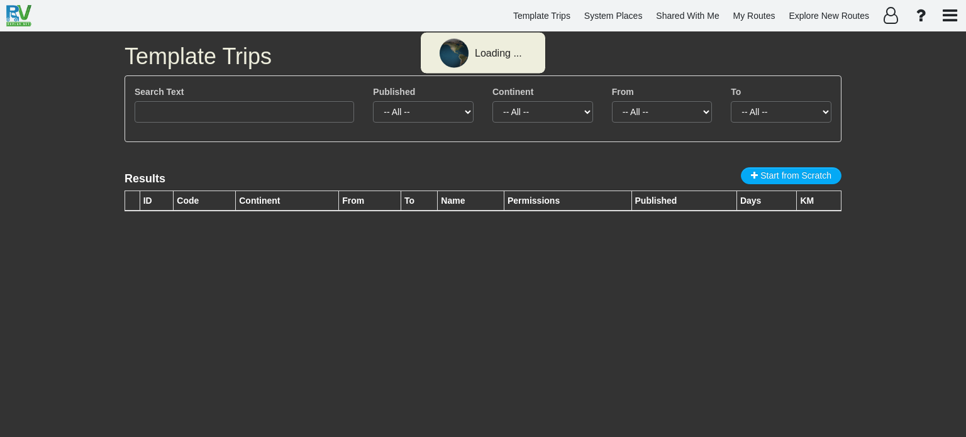
type input "milano"
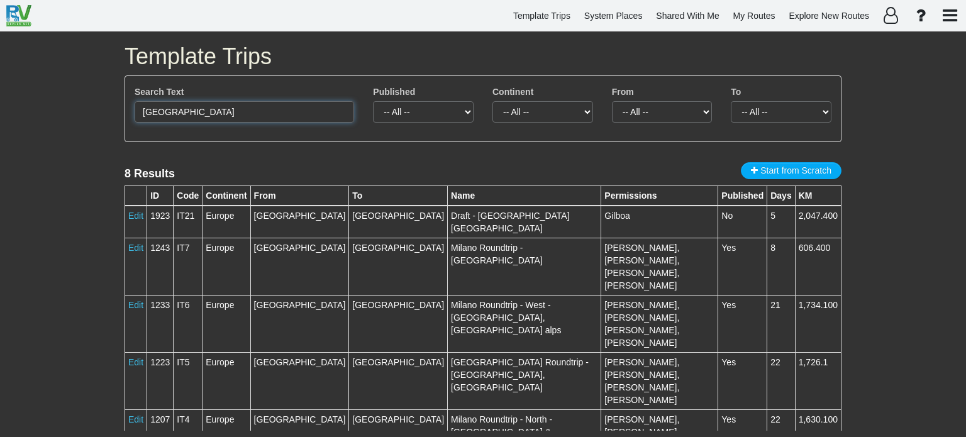
click at [172, 114] on input "milano" at bounding box center [244, 111] width 219 height 21
click at [606, 13] on span "System Places" at bounding box center [613, 16] width 58 height 10
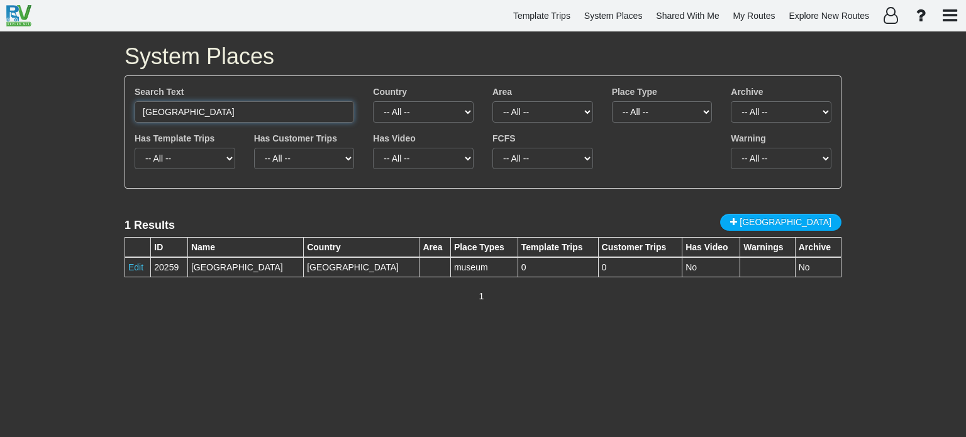
click at [270, 115] on input "[GEOGRAPHIC_DATA]" at bounding box center [244, 111] width 219 height 21
type input "M"
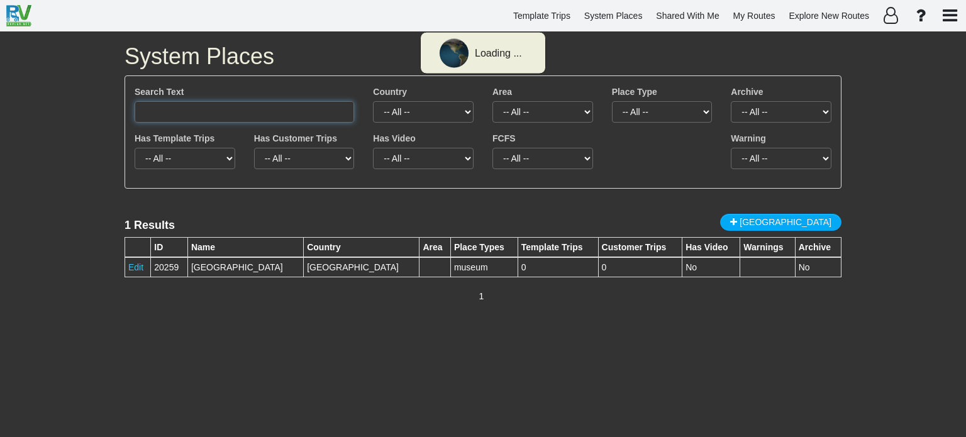
paste input "filenvol"
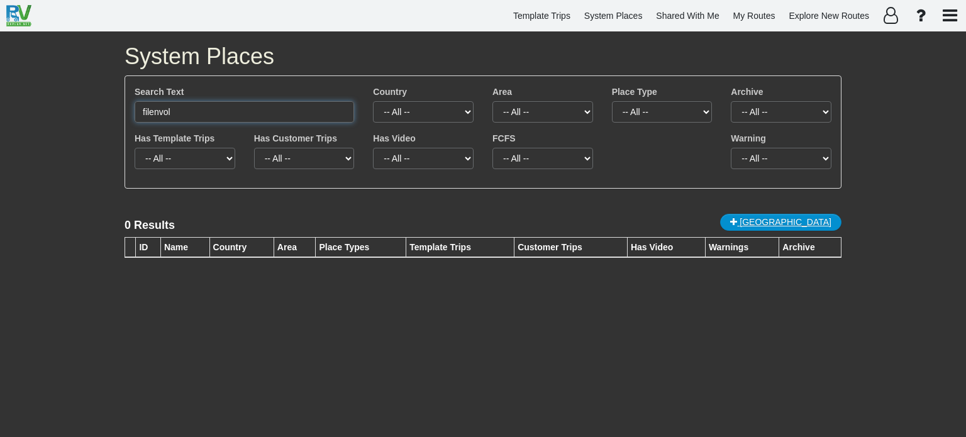
type input "filenvol"
click at [814, 221] on span "New Place" at bounding box center [785, 222] width 92 height 10
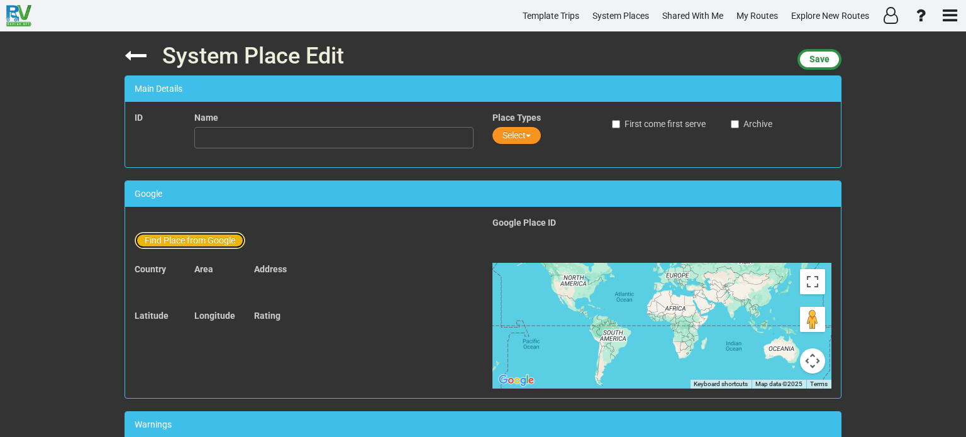
click at [195, 240] on button "Find Place from Google" at bounding box center [190, 240] width 111 height 17
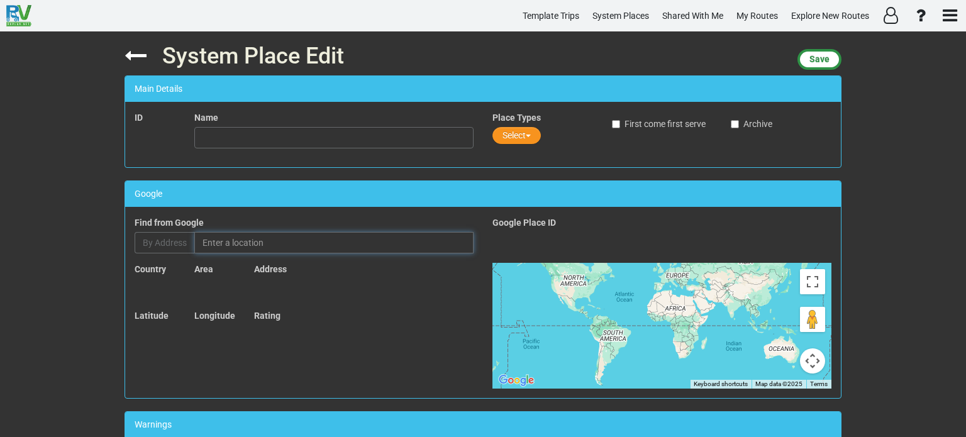
click at [243, 245] on input "text" at bounding box center [333, 242] width 279 height 21
paste input "filenvol"
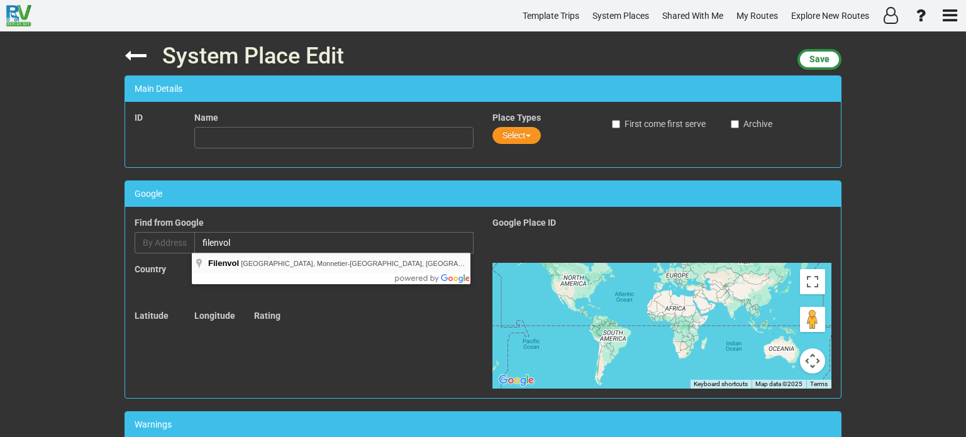
type input "Filenvol, Chemin du Vallon, Monnetier-Mornex, France"
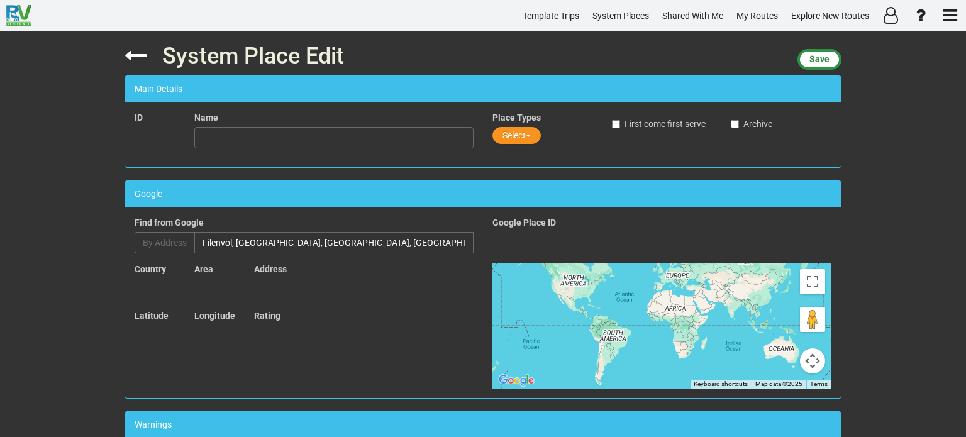
type input "Filenvol"
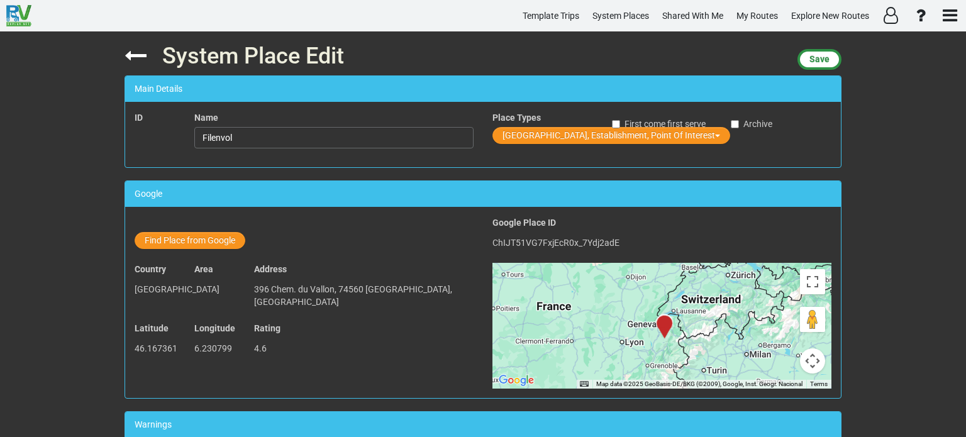
click at [697, 135] on div "First come first serve" at bounding box center [661, 123] width 119 height 25
click at [700, 135] on div "First come first serve" at bounding box center [661, 123] width 119 height 25
click at [819, 57] on span "Save" at bounding box center [819, 59] width 20 height 10
click at [807, 60] on button "Save" at bounding box center [819, 59] width 44 height 21
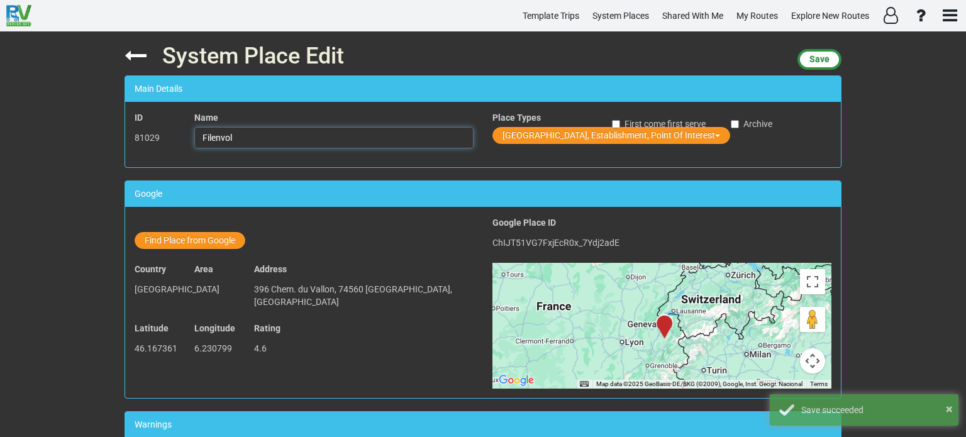
drag, startPoint x: 234, startPoint y: 136, endPoint x: 189, endPoint y: 145, distance: 46.1
click at [189, 145] on div "Name Filenvol" at bounding box center [334, 134] width 298 height 47
